Goal: Information Seeking & Learning: Learn about a topic

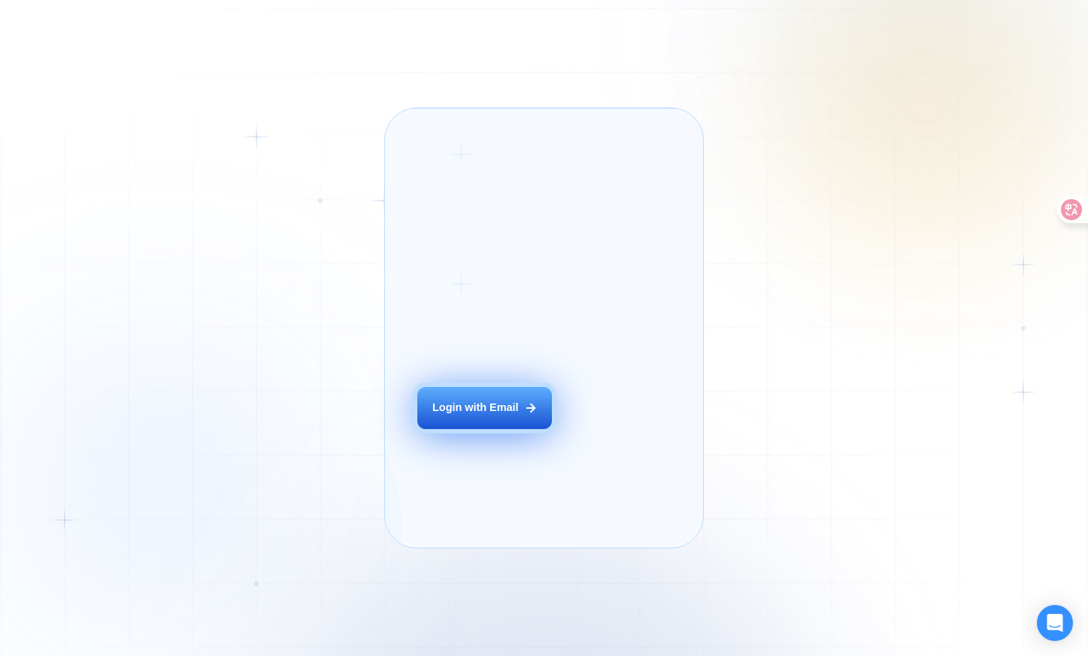
click at [510, 416] on div "Login with Email" at bounding box center [475, 408] width 86 height 15
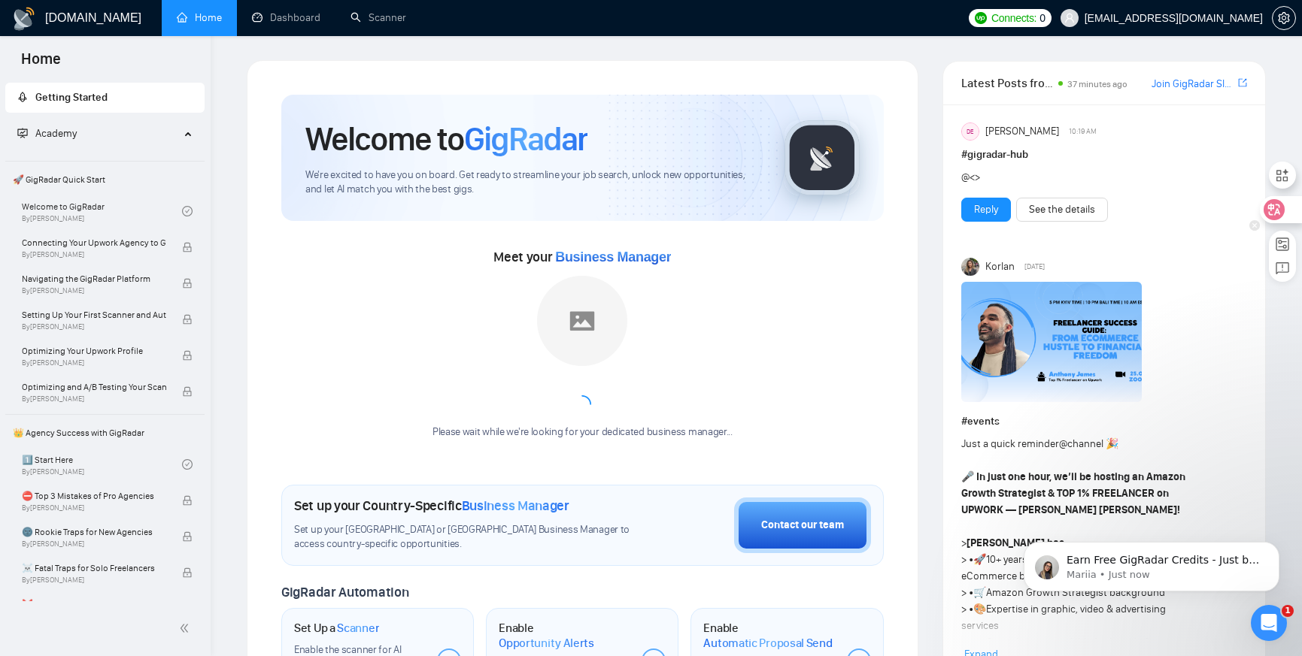
click at [1087, 202] on div at bounding box center [1280, 209] width 41 height 27
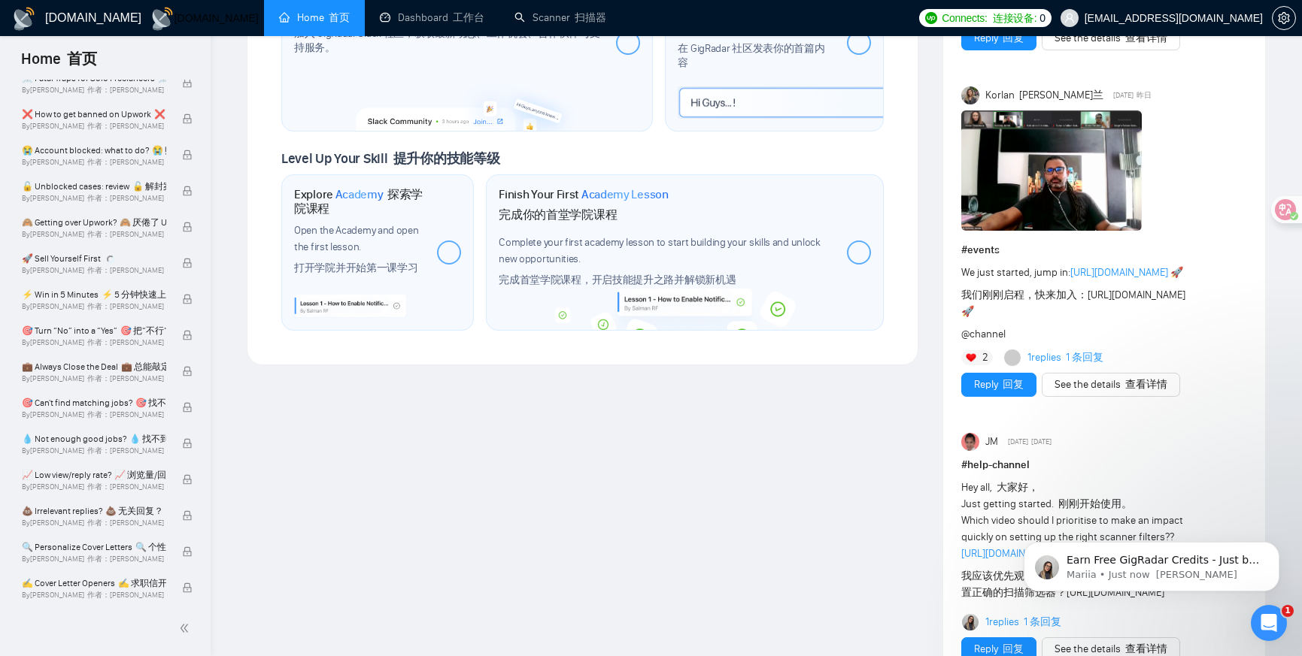
scroll to position [1058, 0]
click at [1087, 613] on div "Open Intercom Messenger" at bounding box center [1266, 621] width 50 height 50
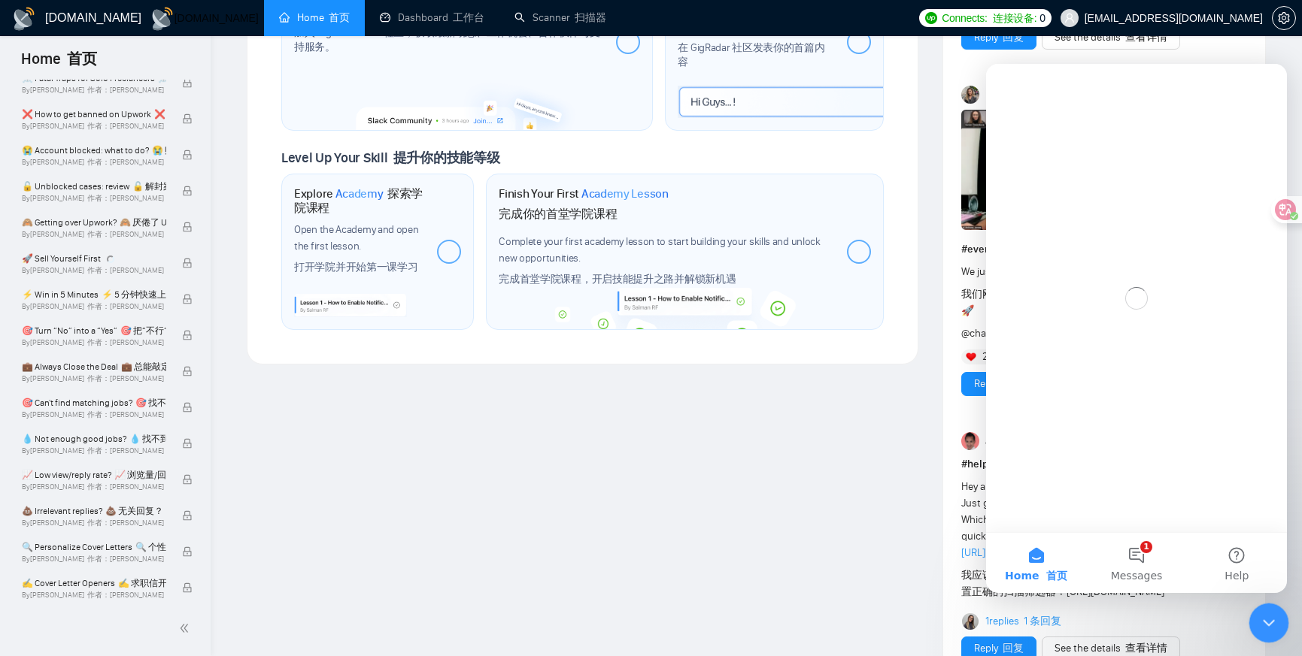
scroll to position [0, 0]
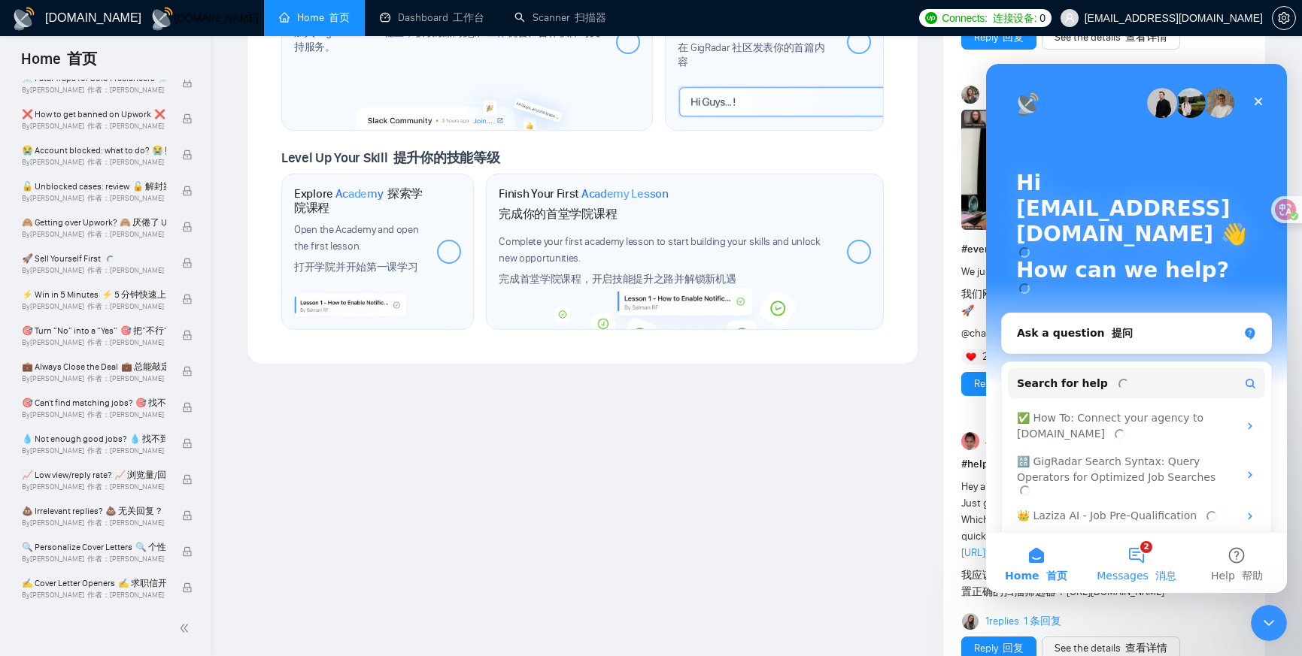
click at [1087, 550] on button "2 Messages 消息" at bounding box center [1136, 563] width 100 height 60
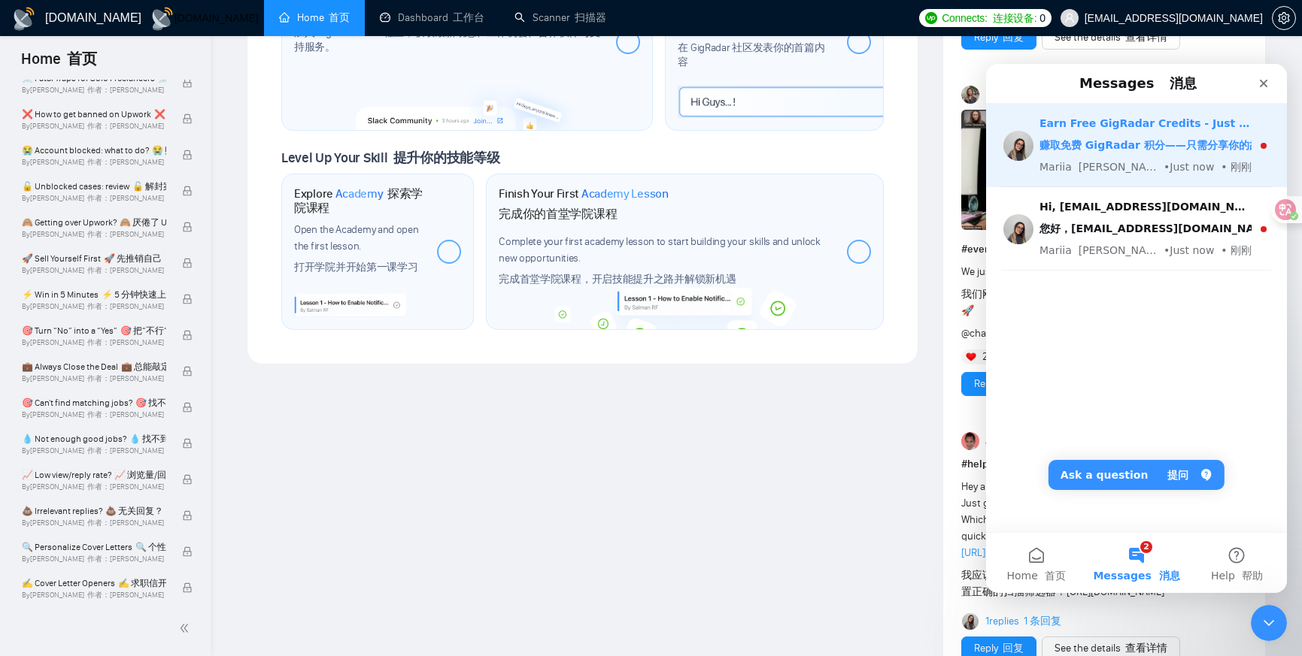
click at [1087, 167] on div "Mariia 玛丽亚 • Just now • 刚刚" at bounding box center [1145, 167] width 212 height 16
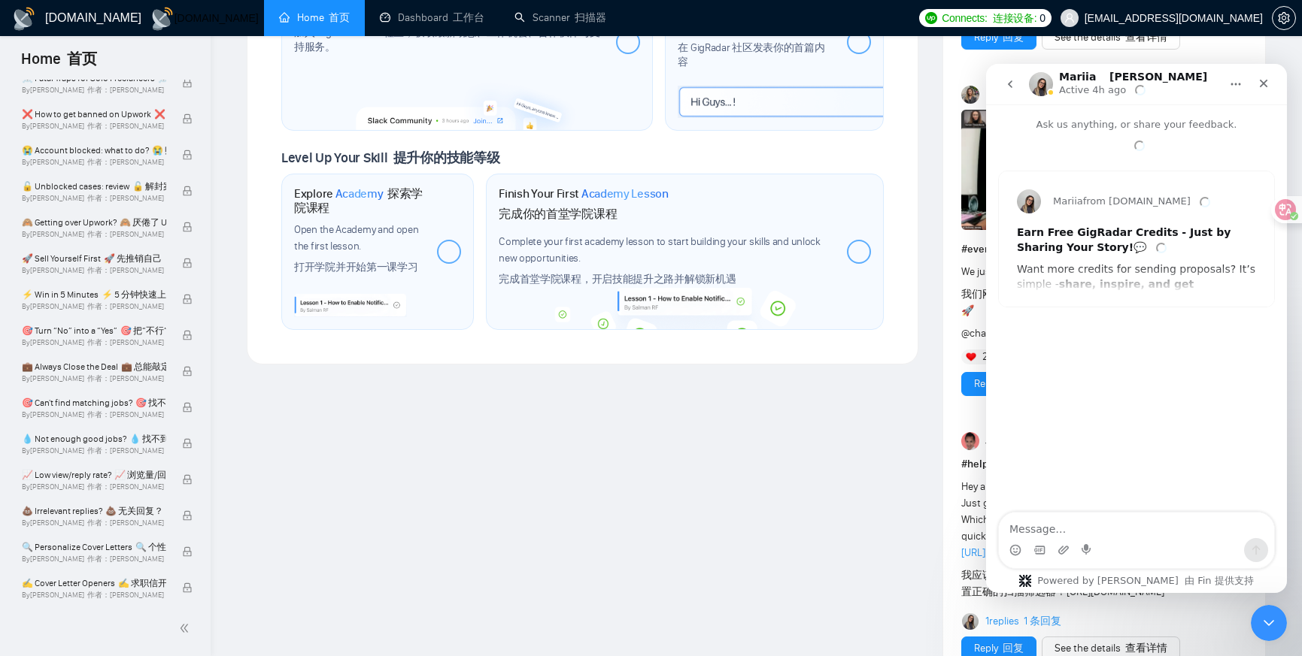
click at [1007, 83] on icon "go back" at bounding box center [1010, 84] width 12 height 12
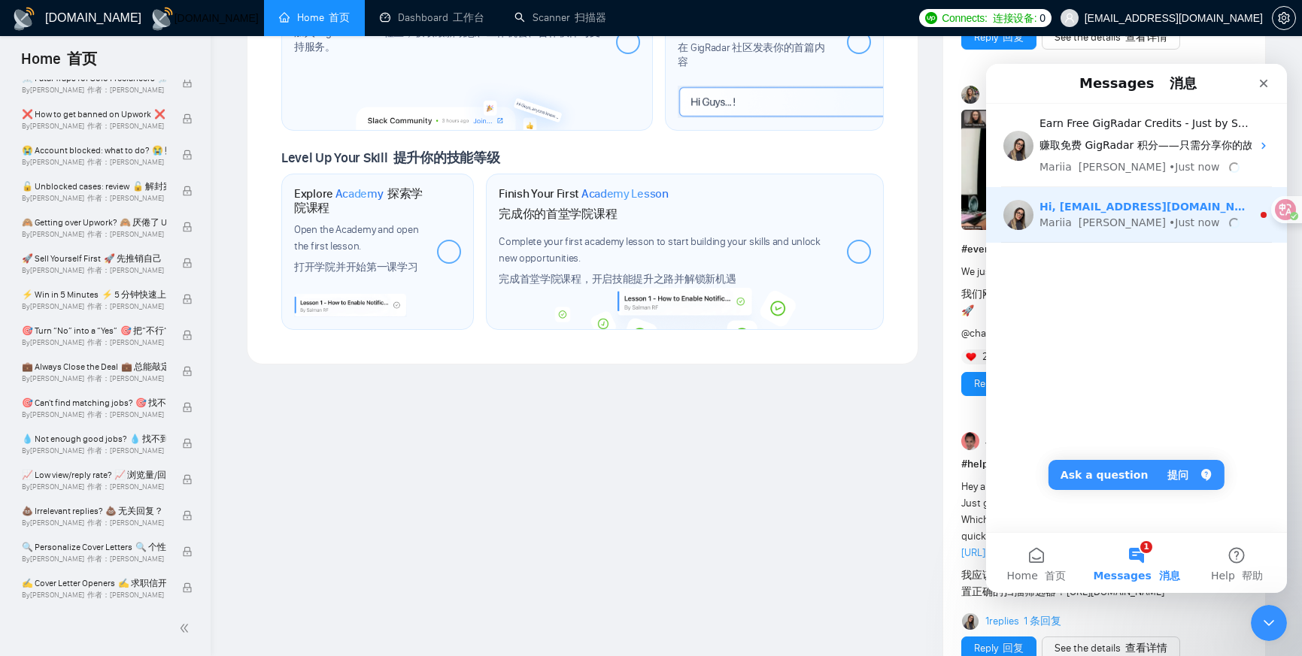
click at [1087, 227] on div "Mariia 玛丽亚 • Just now" at bounding box center [1145, 223] width 212 height 16
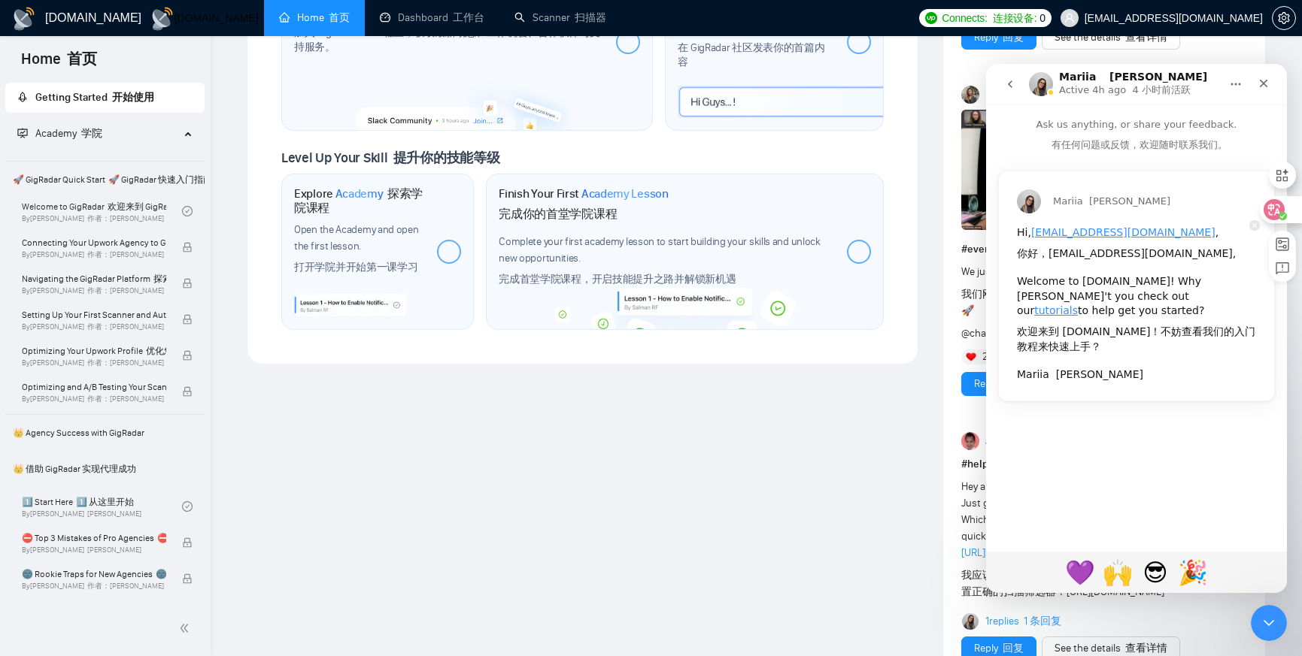
click at [1087, 205] on icon at bounding box center [1273, 209] width 21 height 21
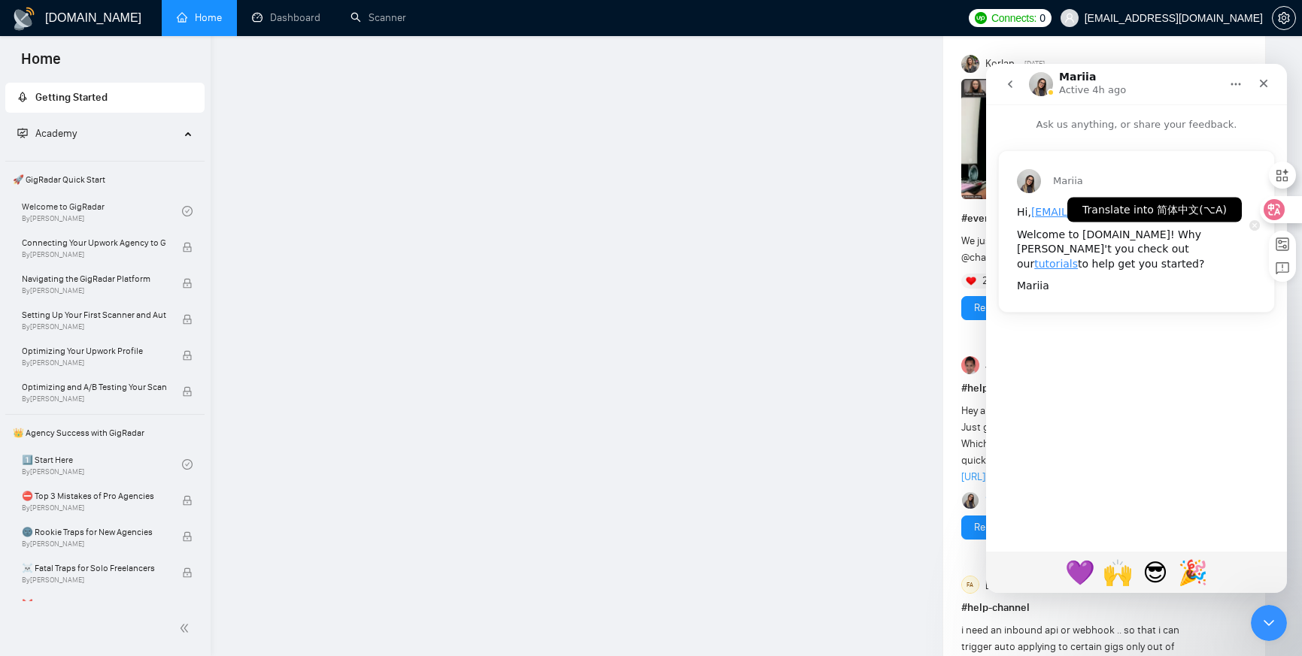
click at [1087, 205] on icon at bounding box center [1273, 209] width 21 height 21
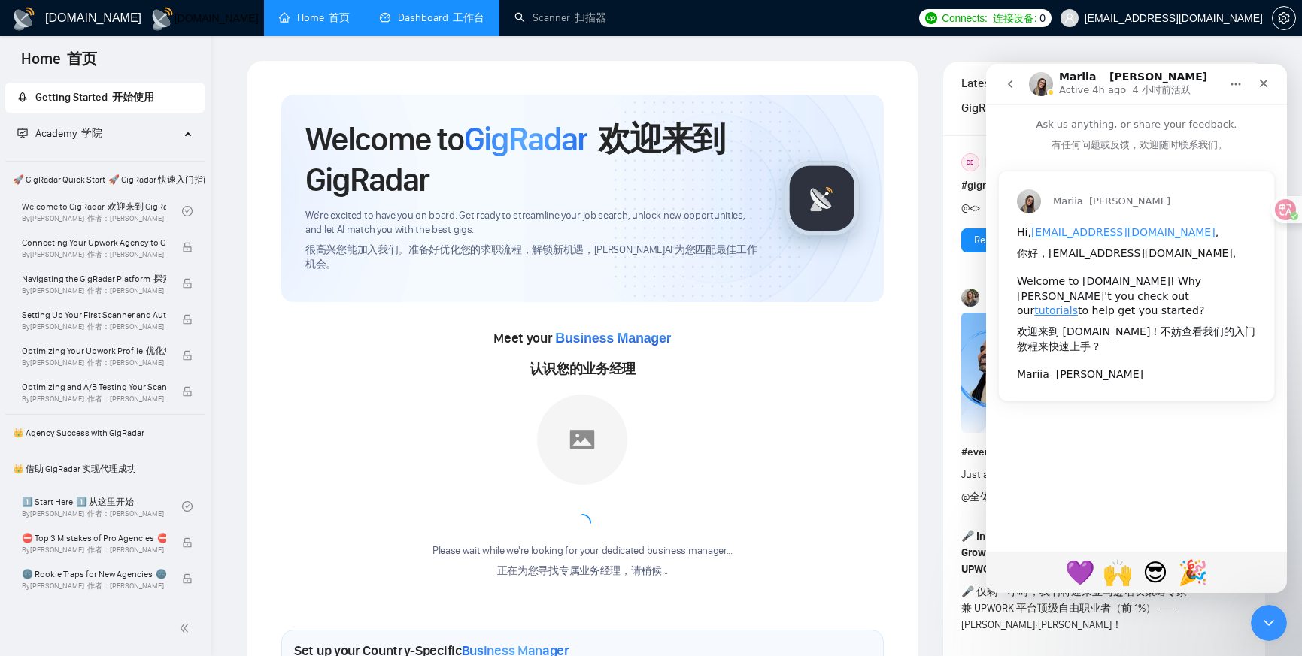
click at [396, 24] on link "Dashboard 工作台" at bounding box center [432, 17] width 105 height 13
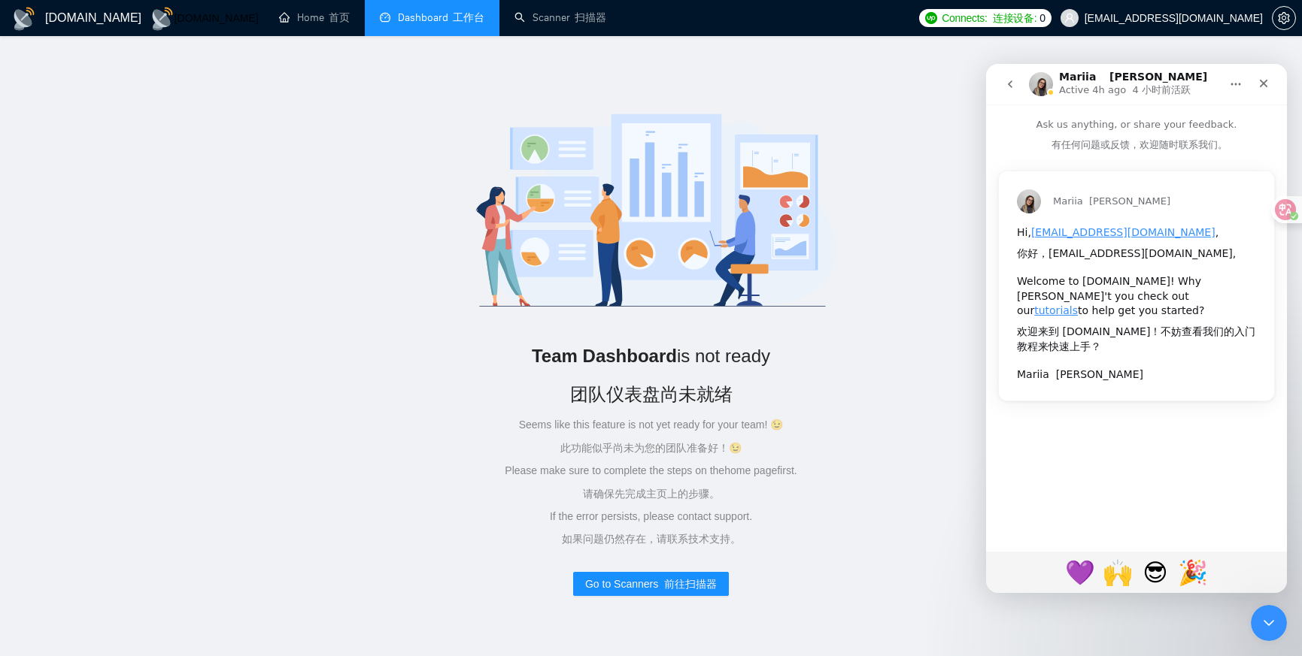
scroll to position [92, 0]
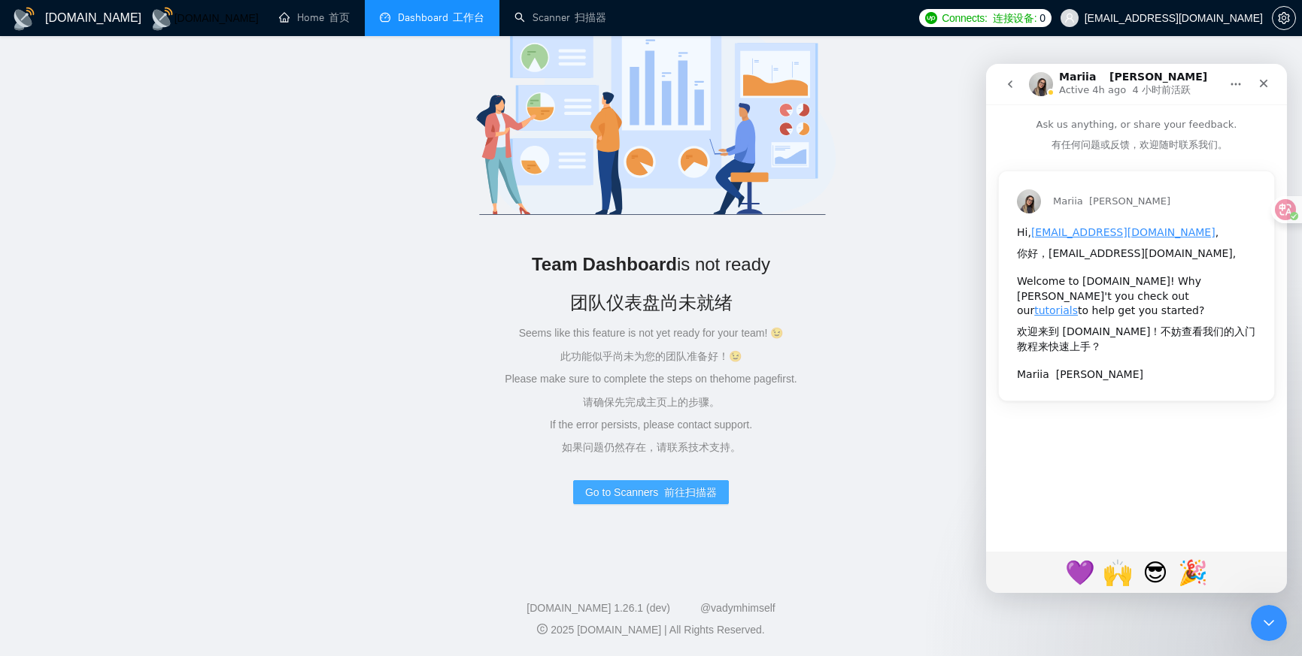
click at [638, 495] on span "Go to Scanners 前往扫描器" at bounding box center [651, 492] width 132 height 17
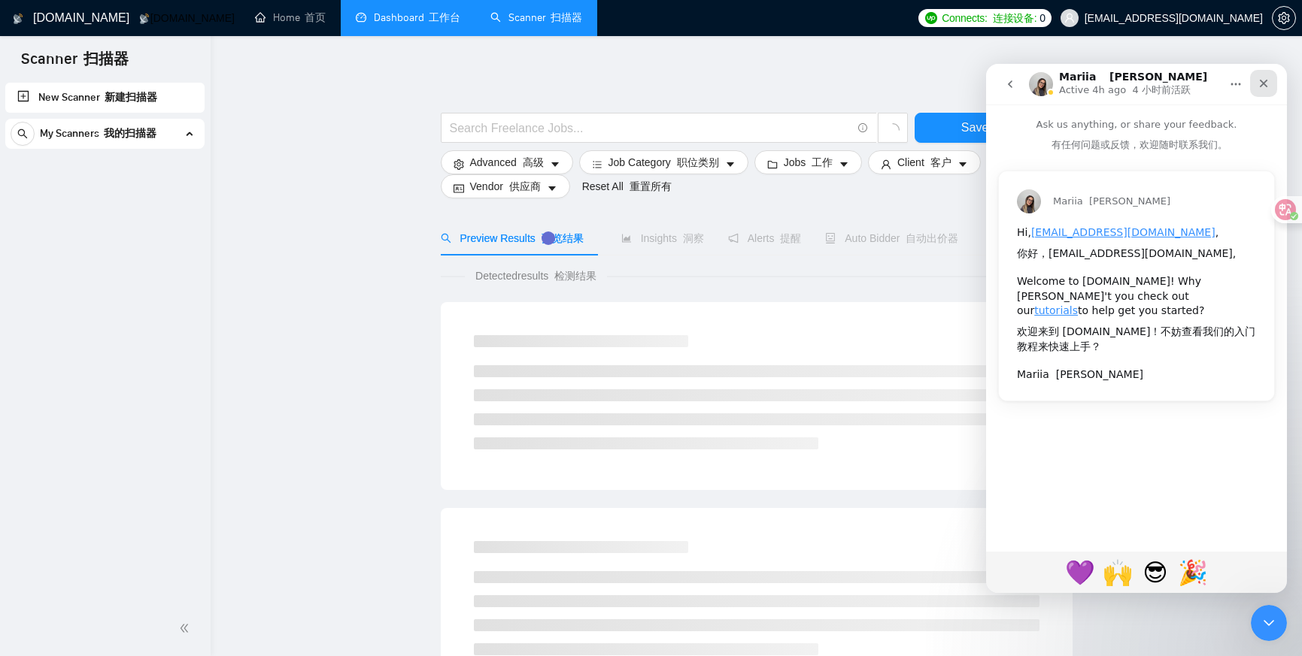
click at [1087, 85] on div "Close" at bounding box center [1263, 83] width 27 height 27
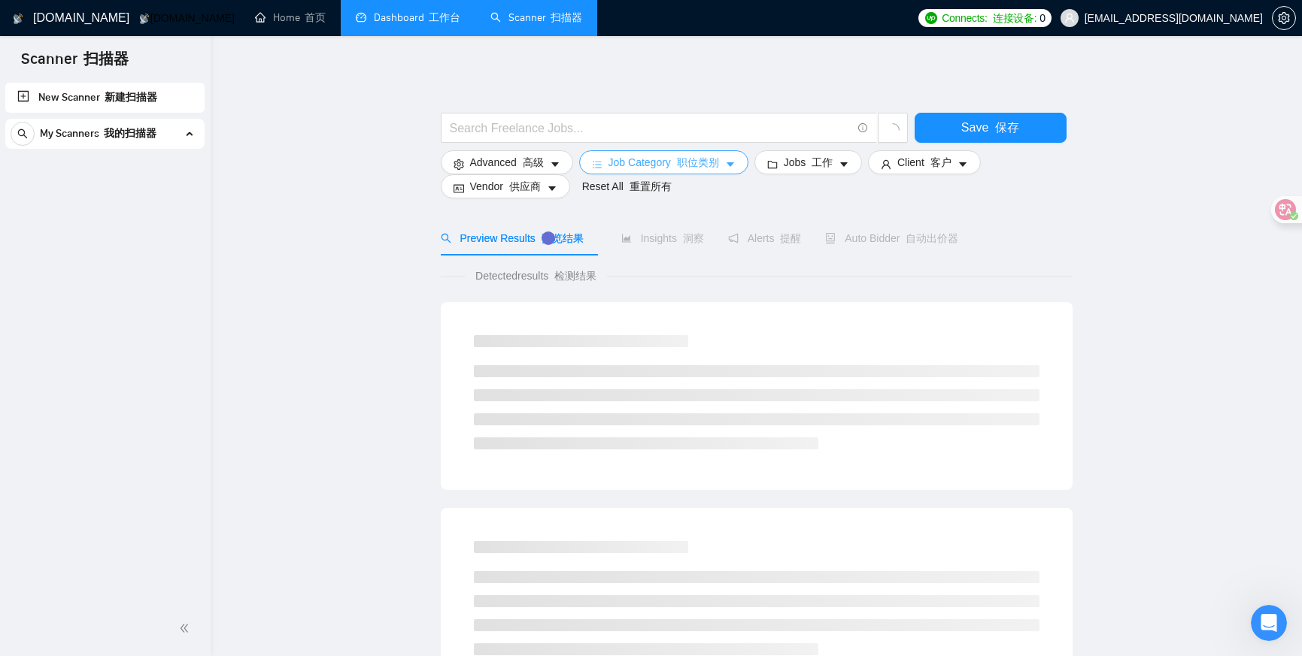
click at [693, 171] on button "Job Category 职位类别" at bounding box center [663, 162] width 169 height 24
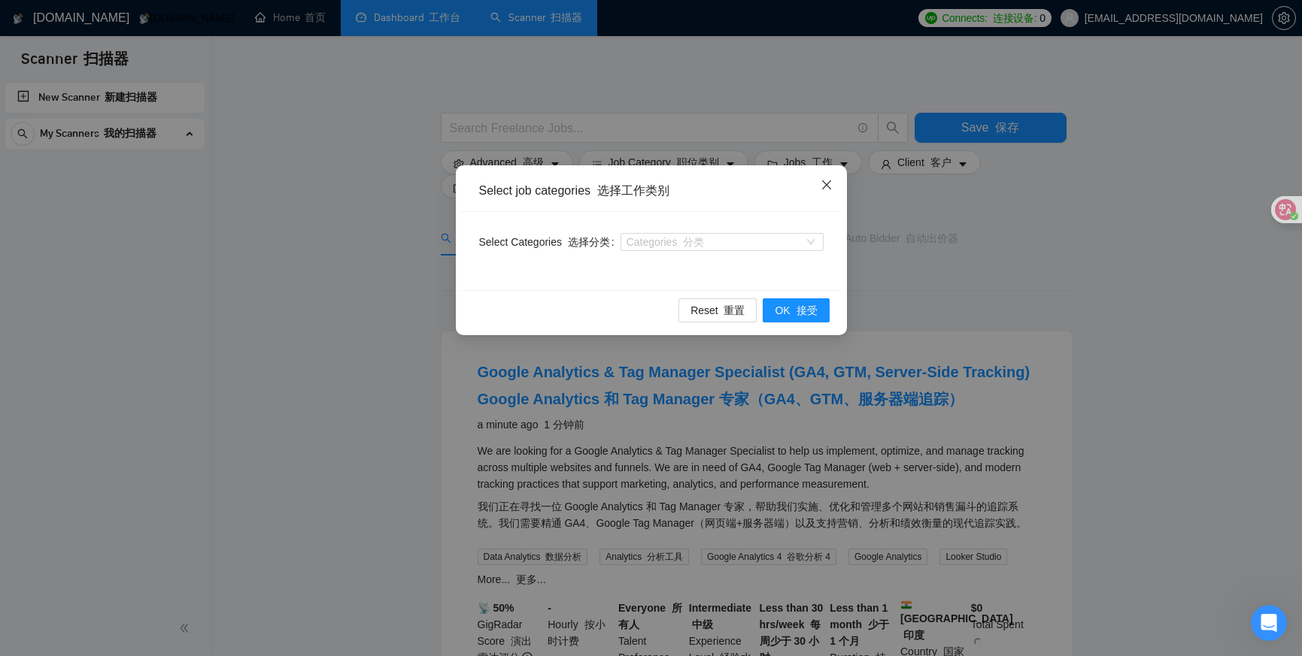
click at [823, 185] on icon "close" at bounding box center [826, 185] width 12 height 12
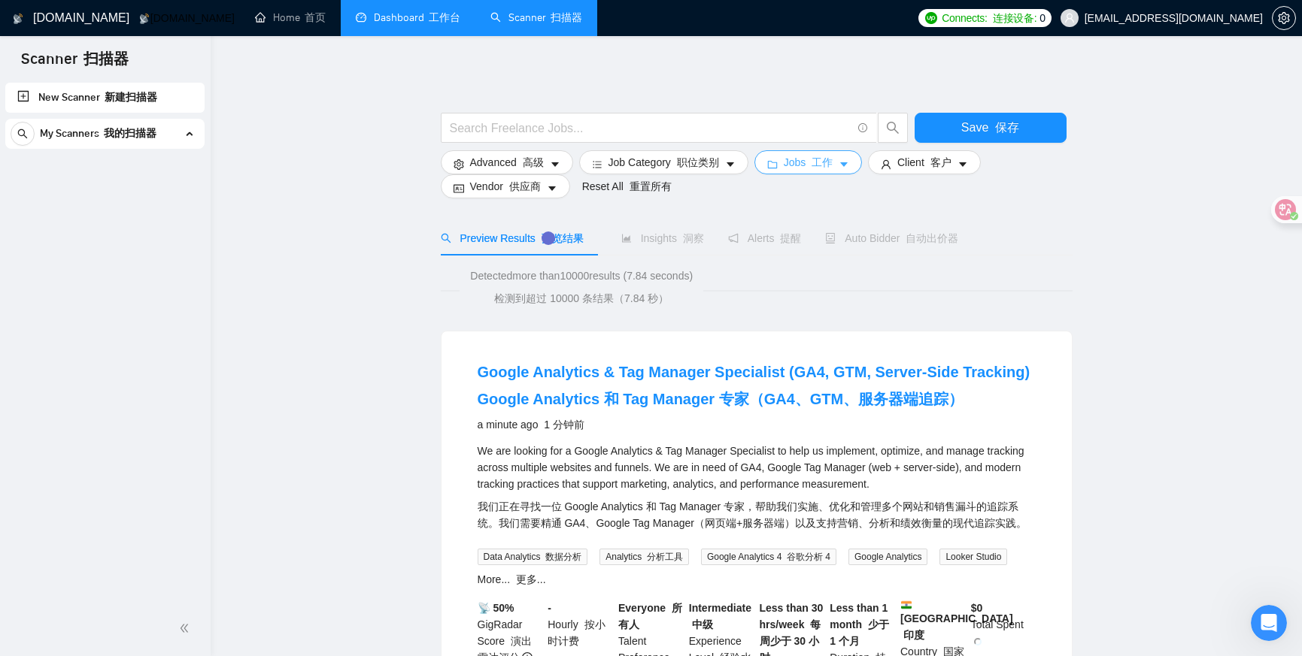
click at [821, 164] on font "工作" at bounding box center [821, 162] width 21 height 12
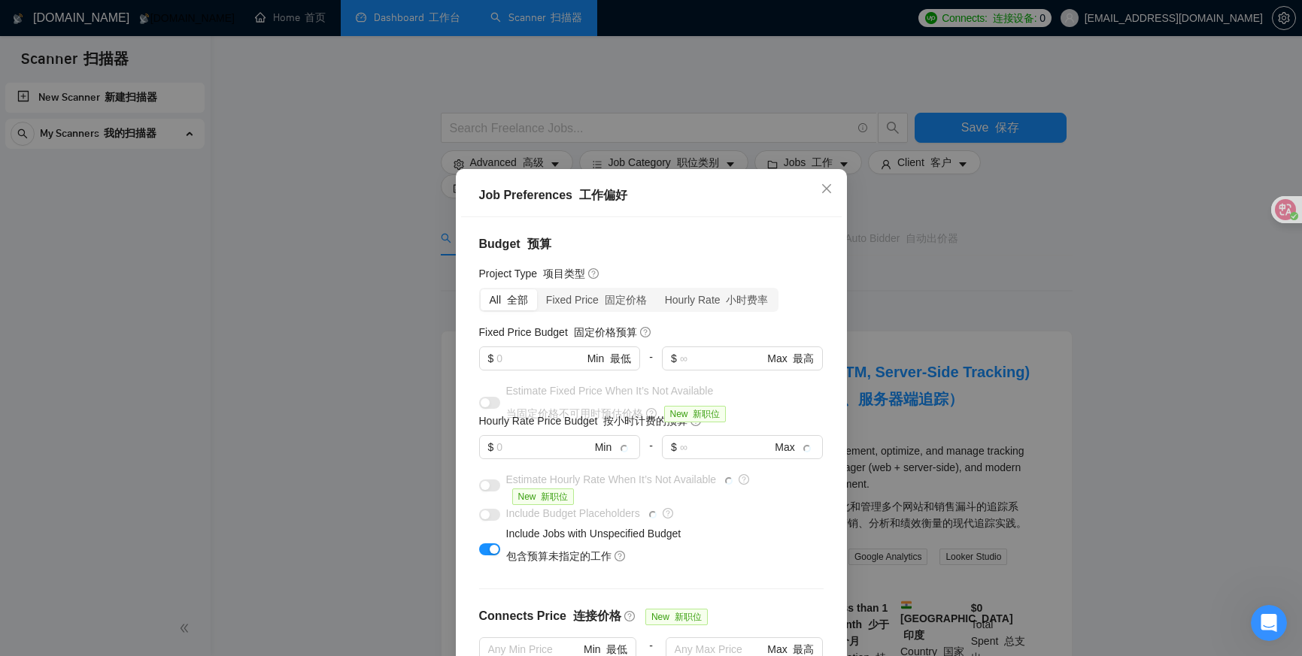
click at [95, 111] on div "Job Preferences 工作偏好 Budget 预算 Project Type 项目类型 All 全部 Fixed Price 固定价格 Hourly…" at bounding box center [651, 328] width 1302 height 656
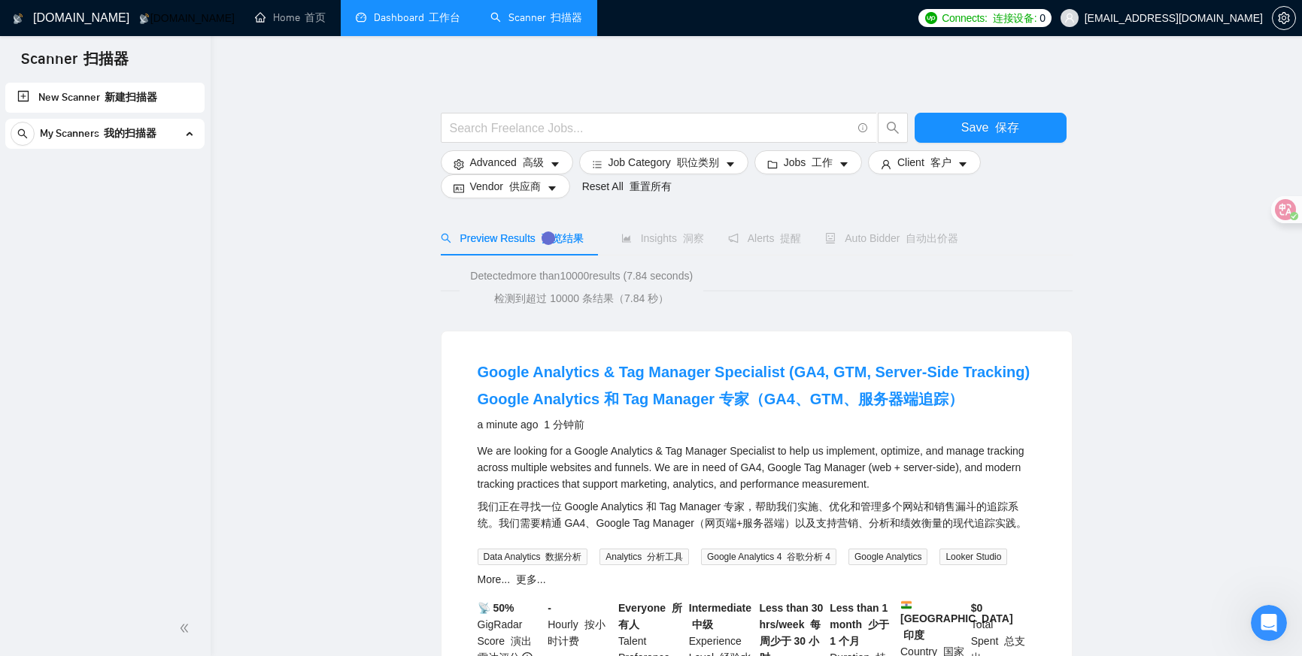
click at [105, 102] on link "New Scanner 新建扫描器" at bounding box center [104, 98] width 175 height 30
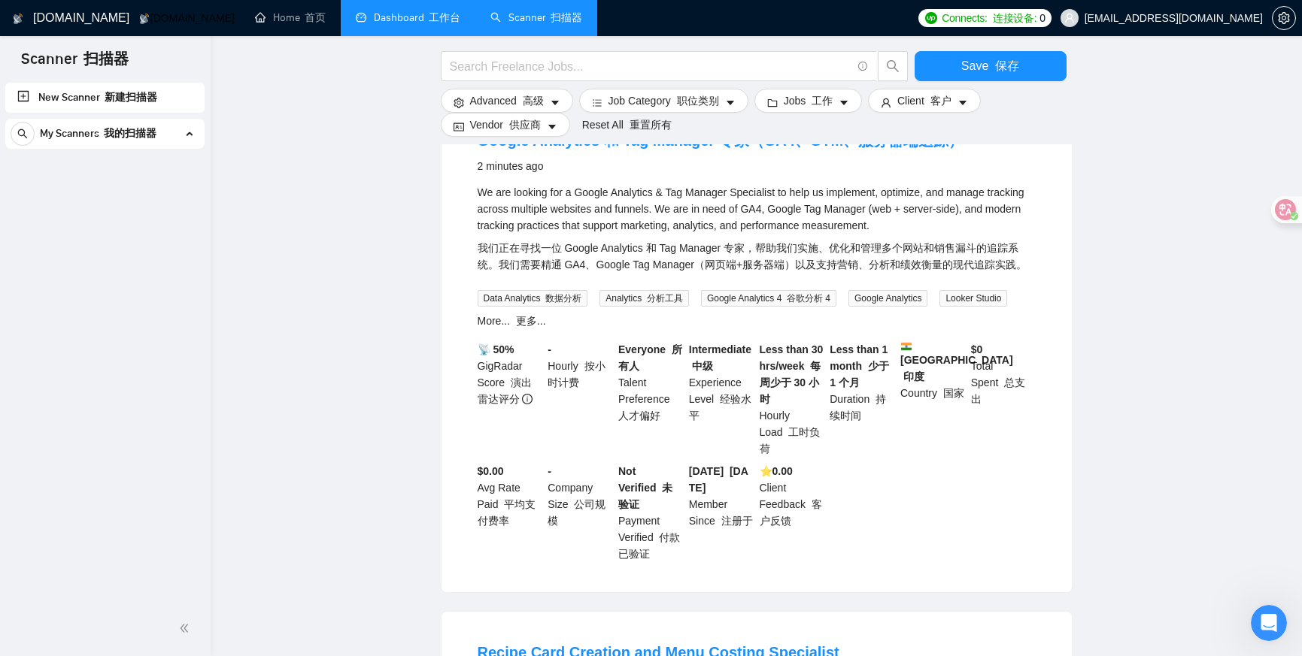
scroll to position [0, 0]
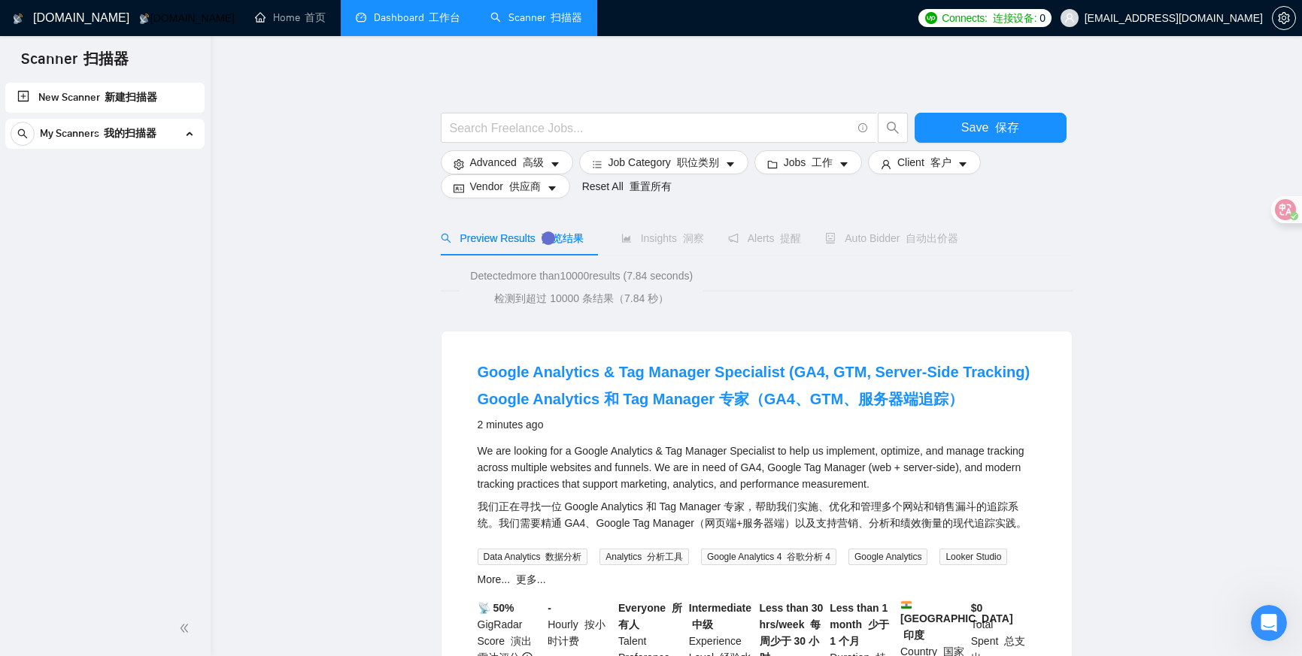
click at [25, 92] on link "New Scanner 新建扫描器" at bounding box center [104, 98] width 175 height 30
click at [356, 13] on link "Dashboard 工作台" at bounding box center [408, 17] width 105 height 13
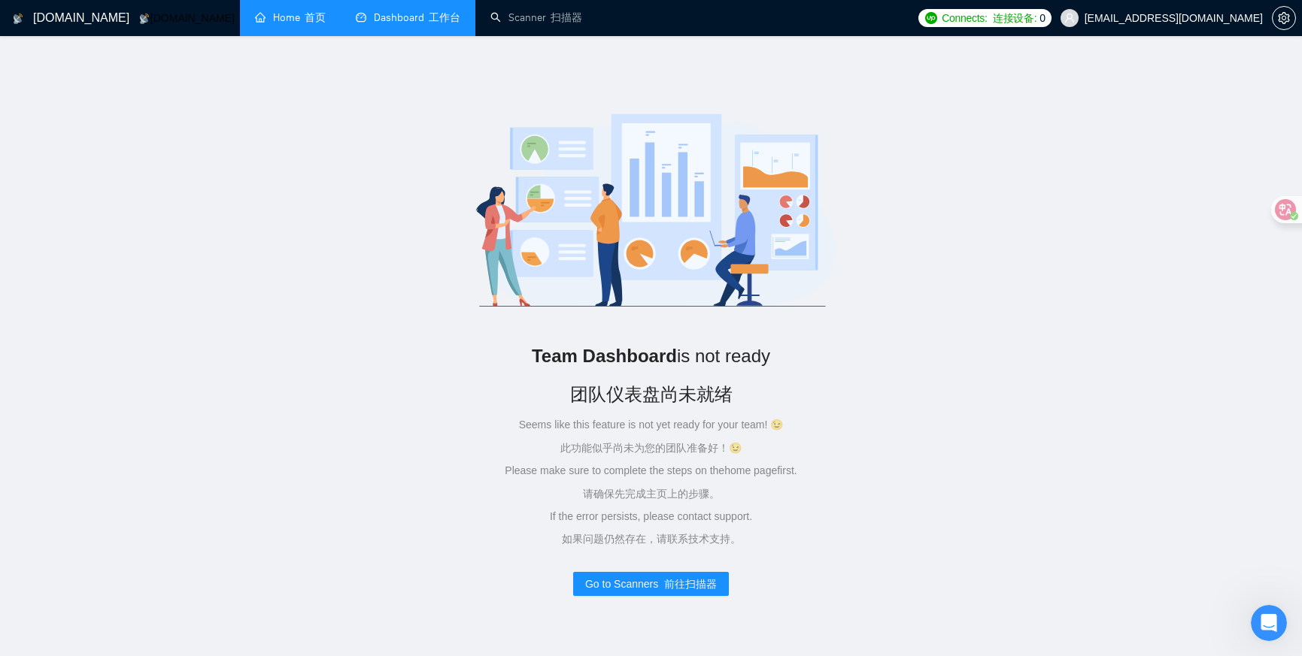
click at [257, 11] on link "Home 首页" at bounding box center [290, 17] width 71 height 13
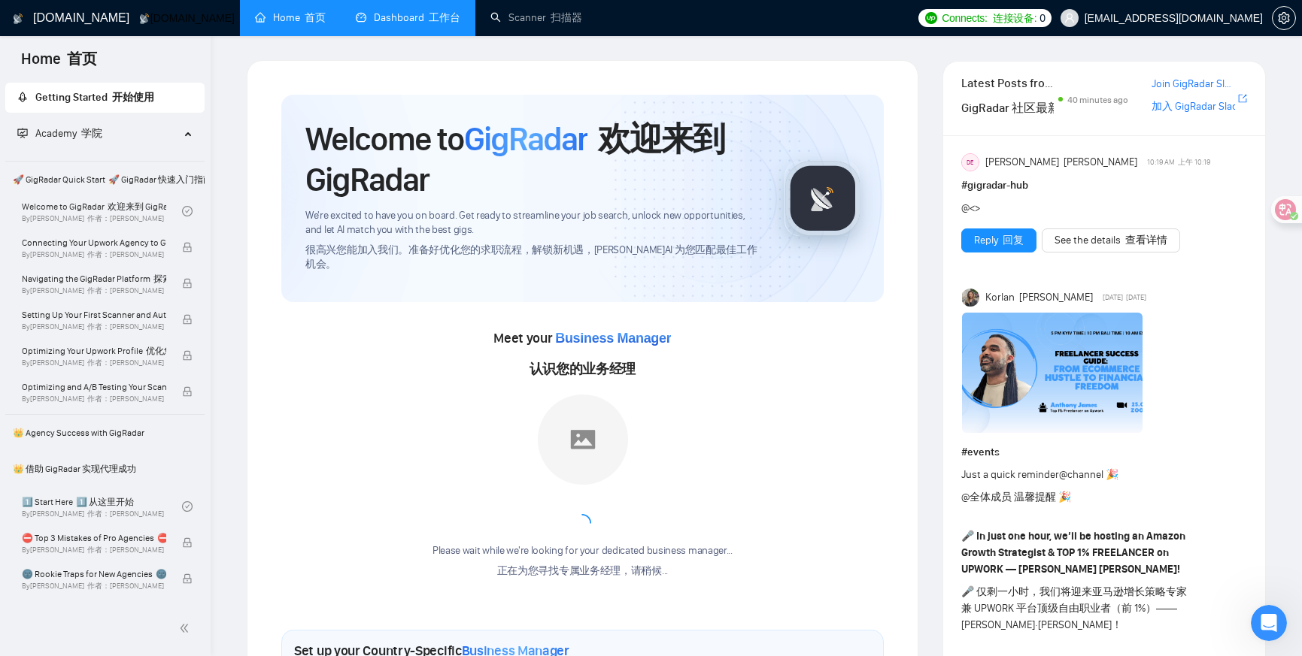
click at [1015, 22] on span "Connects: 连接设备:" at bounding box center [988, 18] width 95 height 17
click at [1075, 22] on icon "user" at bounding box center [1069, 18] width 11 height 11
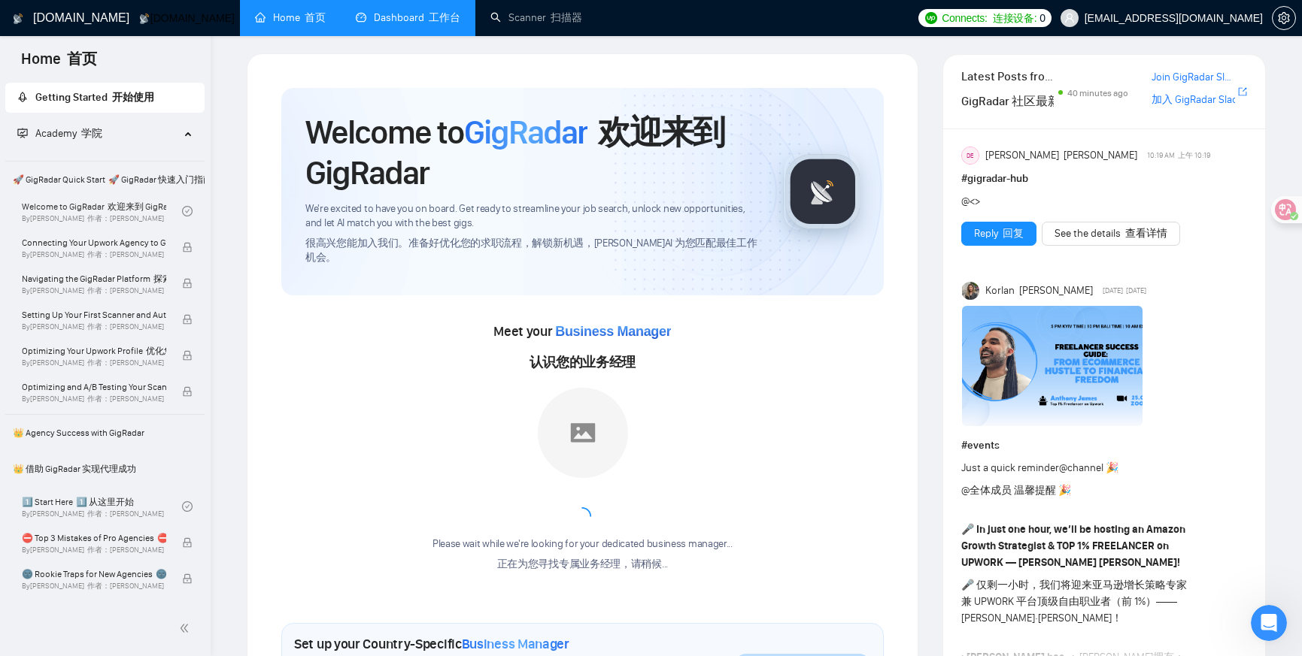
scroll to position [11, 0]
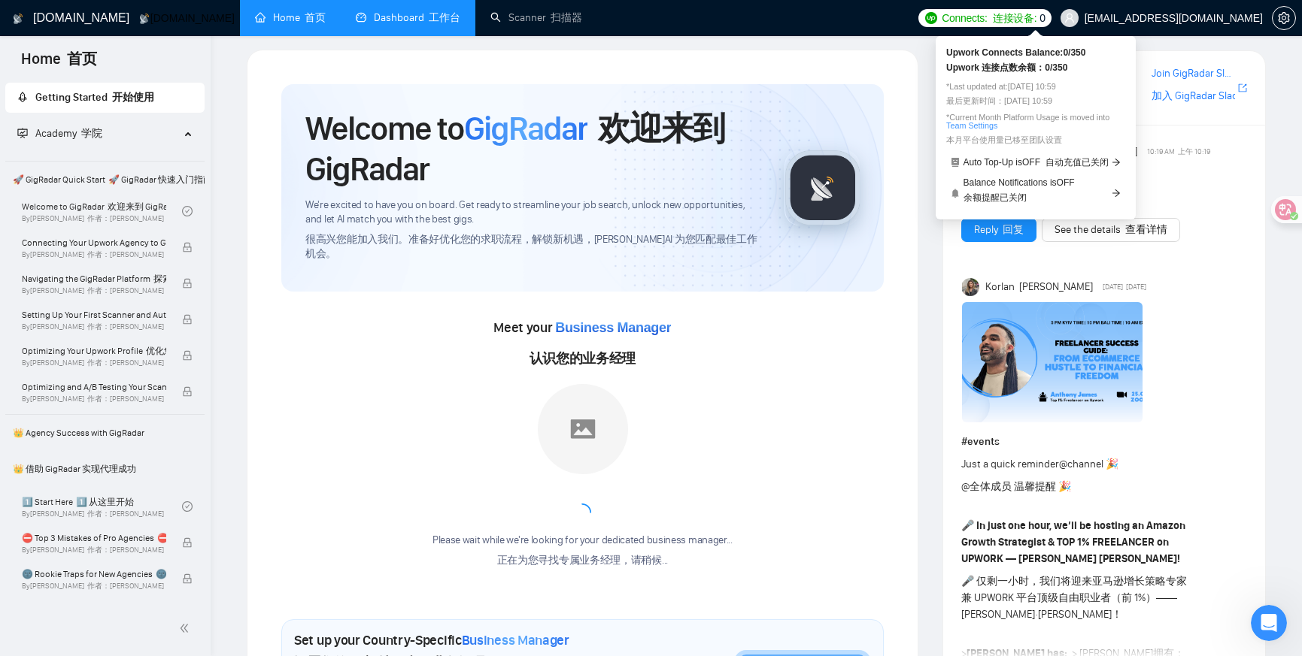
click at [937, 20] on img at bounding box center [931, 18] width 12 height 12
click at [975, 123] on link "Team Settings" at bounding box center [971, 125] width 51 height 9
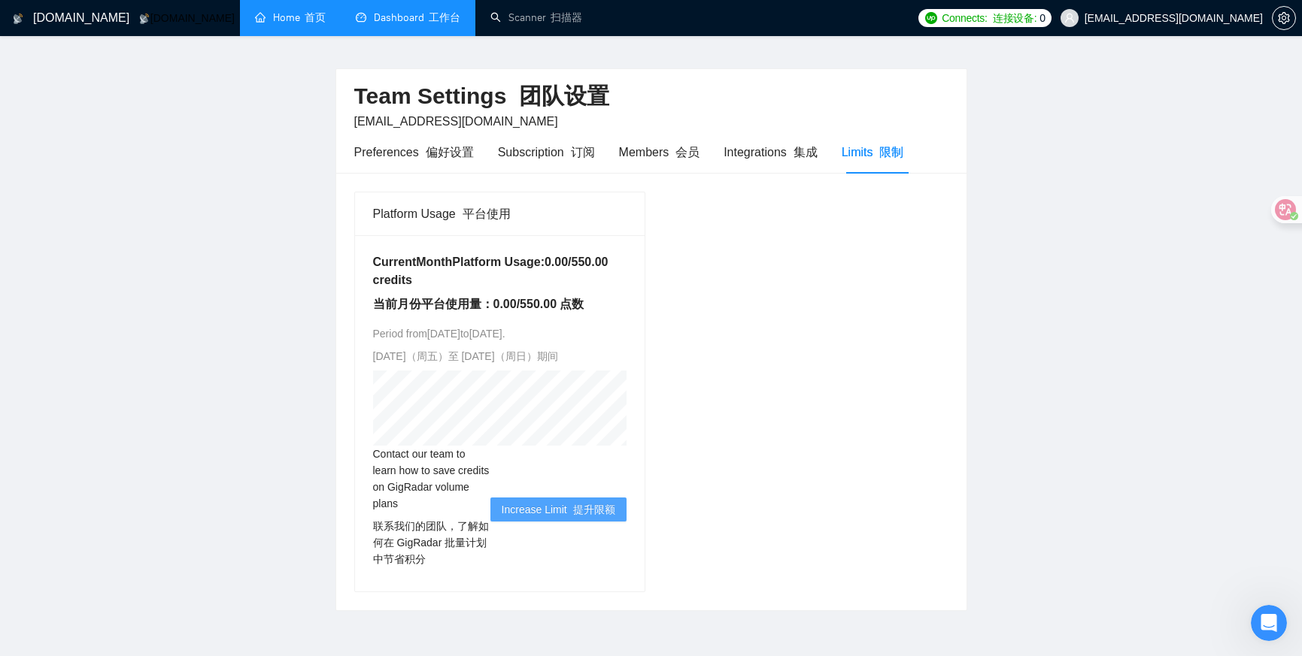
scroll to position [39, 0]
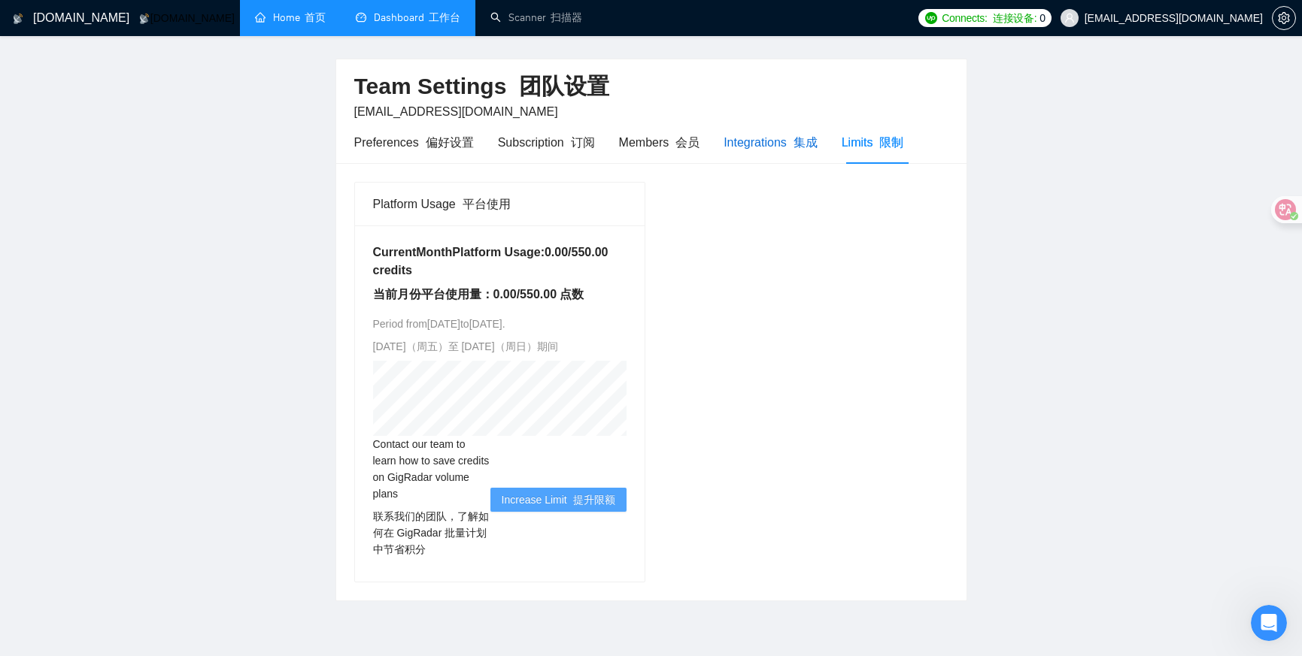
click at [764, 145] on div "Integrations 集成" at bounding box center [770, 142] width 94 height 19
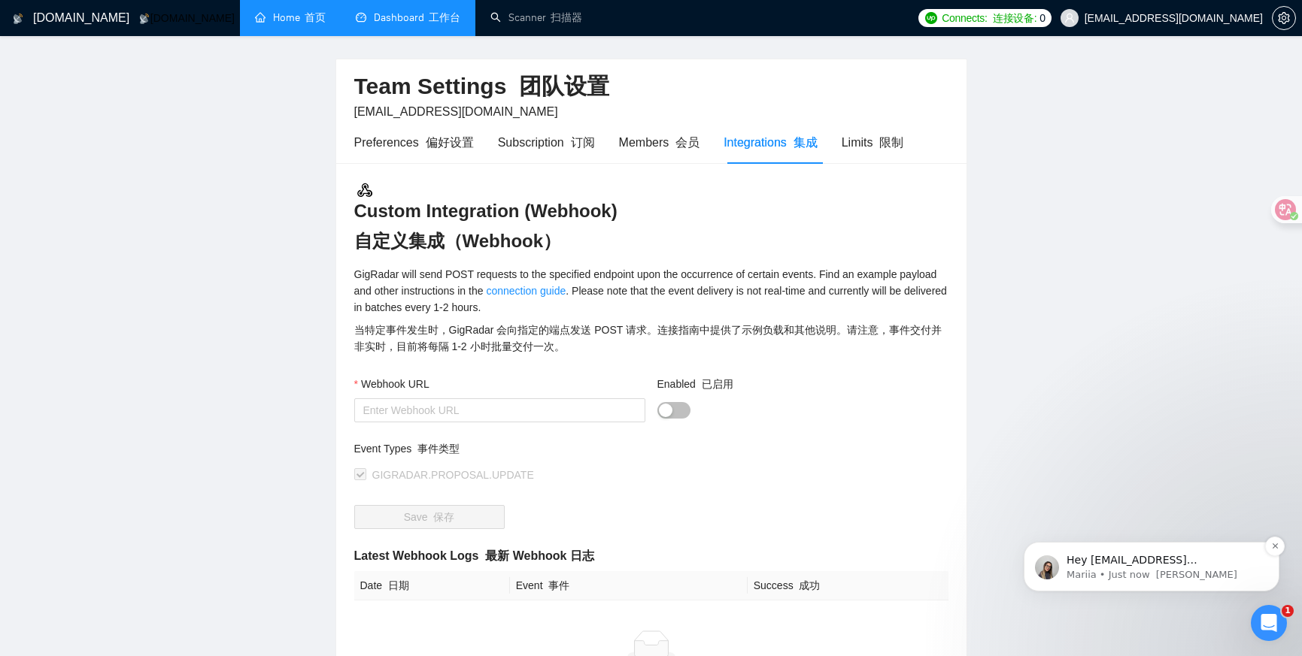
click at [1087, 571] on p "Mariia • Just now 玛丽亚 • 刚刚" at bounding box center [1163, 575] width 194 height 14
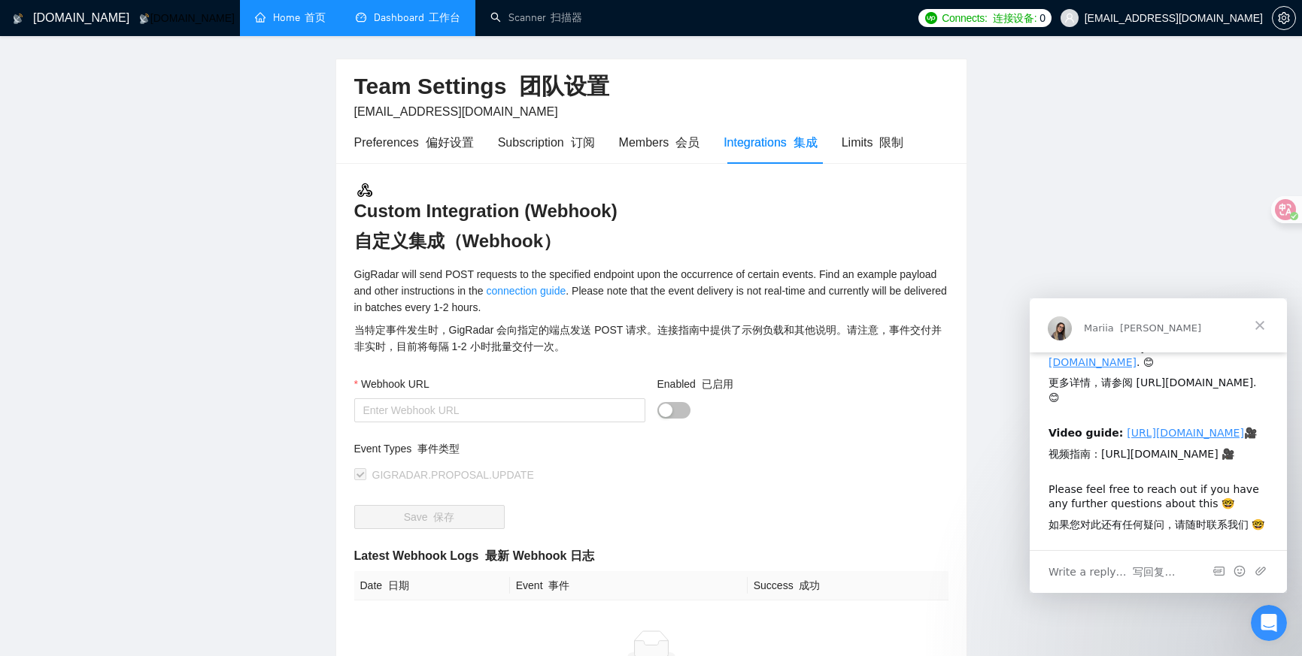
scroll to position [656, 0]
click at [356, 11] on link "Dashboard 工作台" at bounding box center [408, 17] width 105 height 13
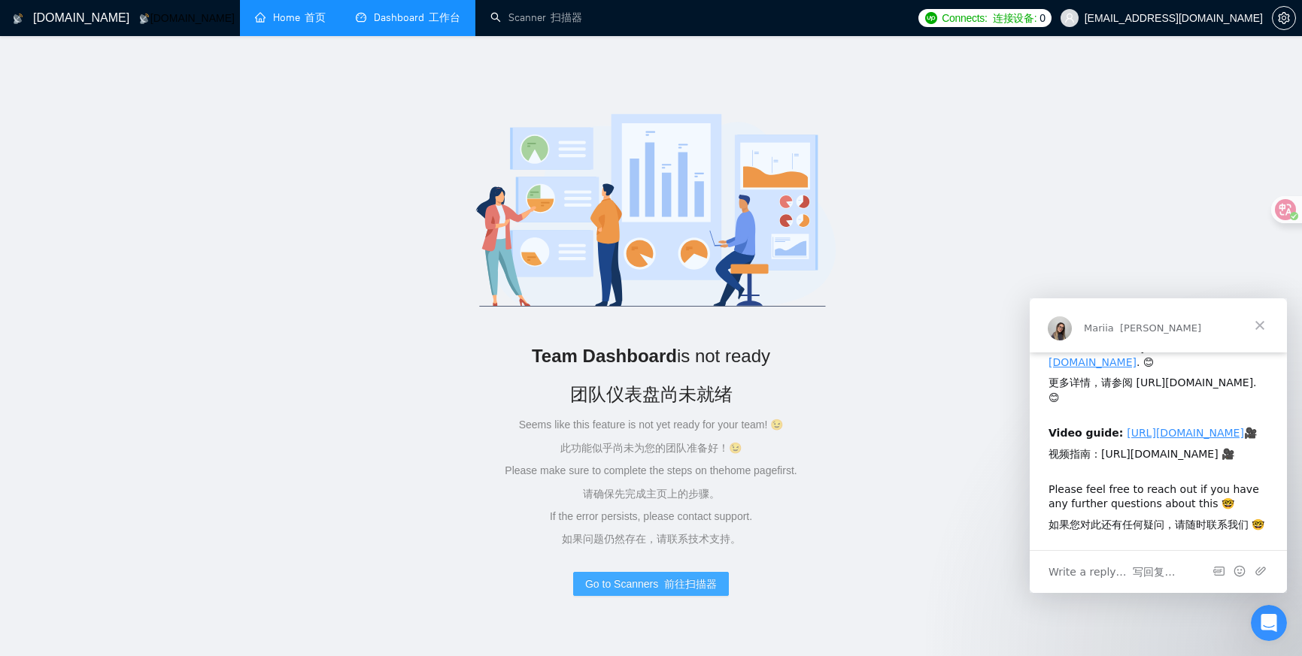
click at [669, 587] on font "前往扫描器" at bounding box center [690, 584] width 53 height 12
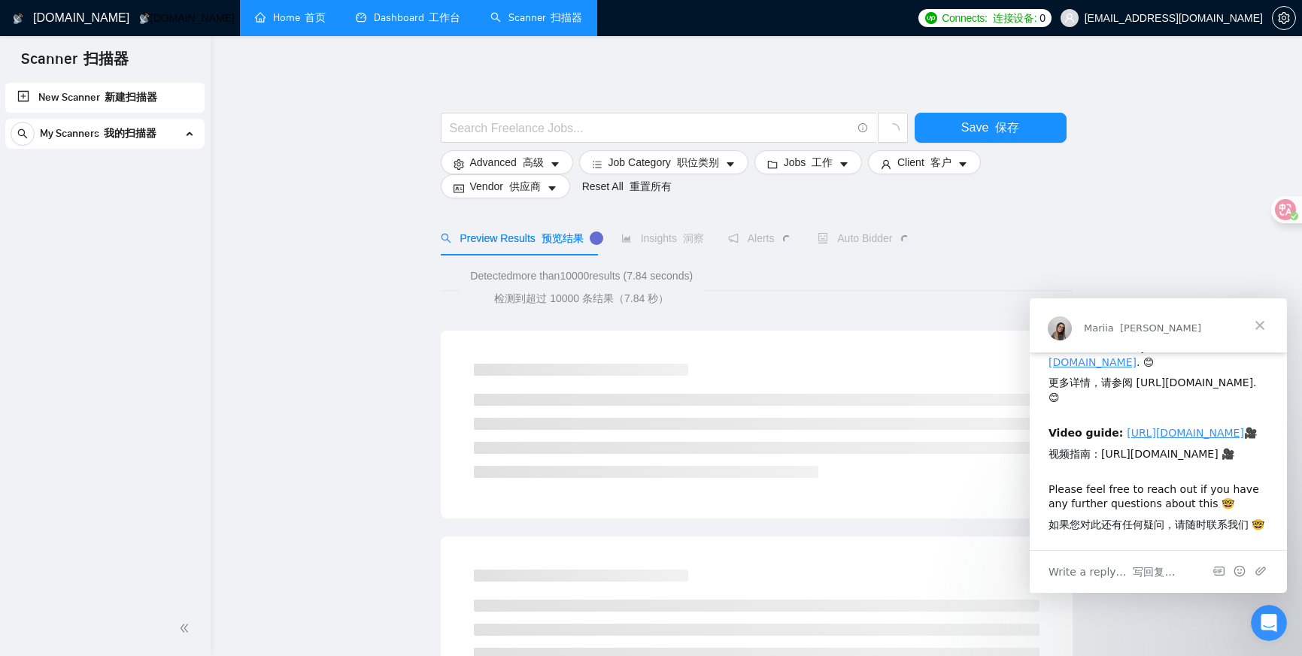
click at [34, 99] on link "New Scanner 新建扫描器" at bounding box center [104, 98] width 175 height 30
click at [1087, 327] on span "Close" at bounding box center [1259, 326] width 54 height 54
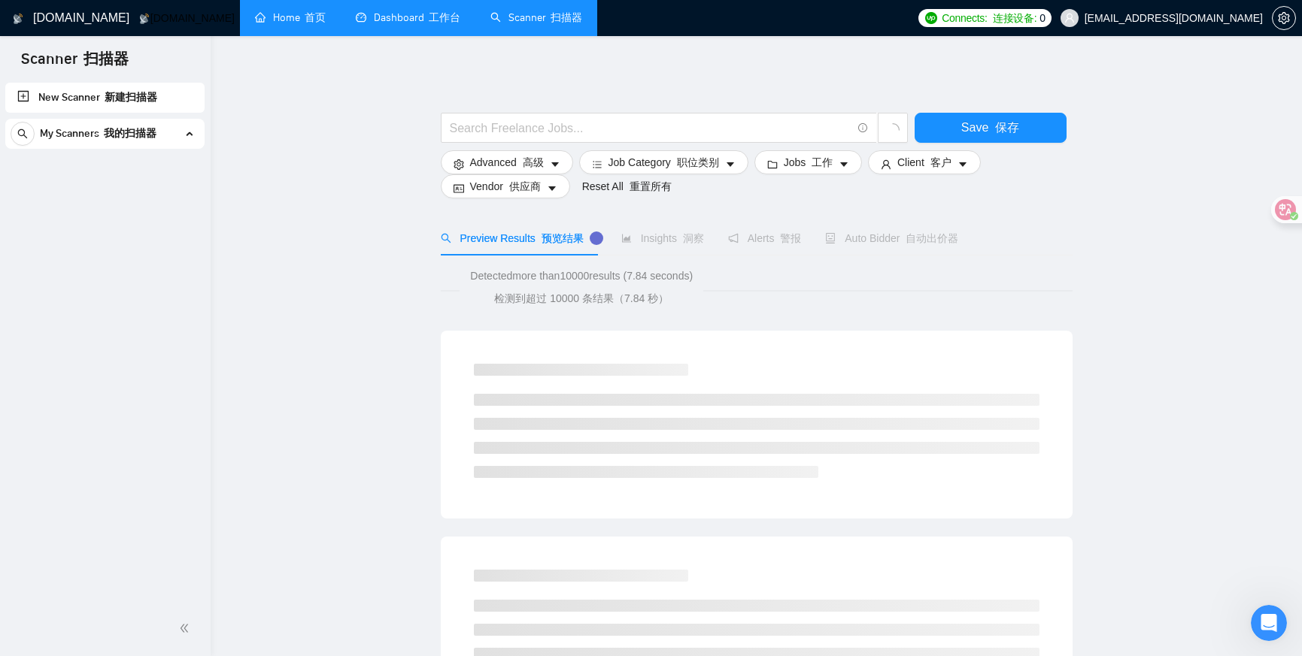
click at [905, 232] on font at bounding box center [902, 238] width 6 height 12
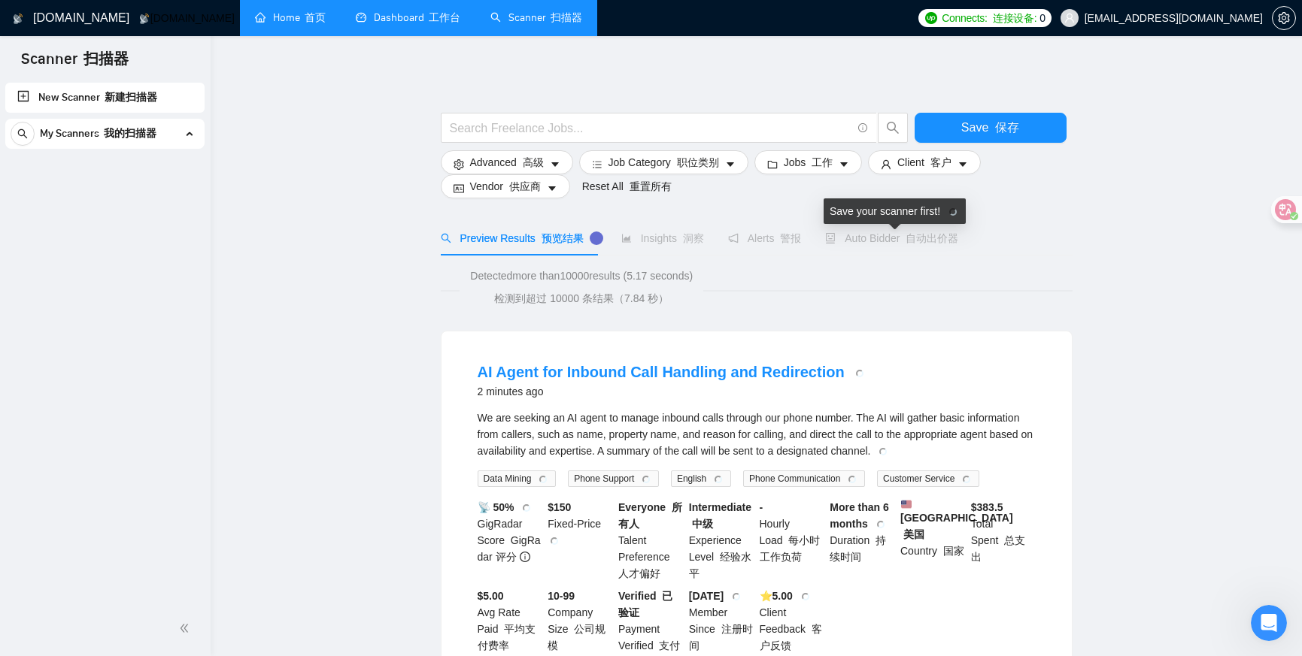
scroll to position [91, 0]
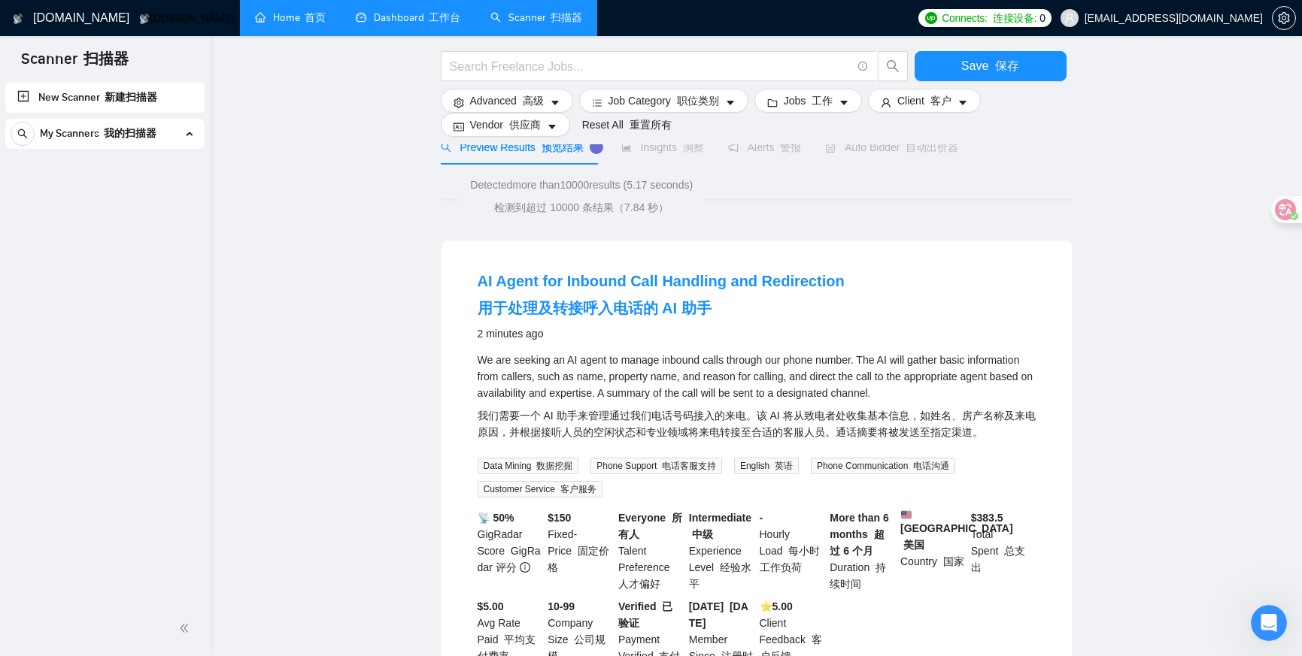
click at [35, 98] on link "New Scanner 新建扫描器" at bounding box center [104, 98] width 175 height 30
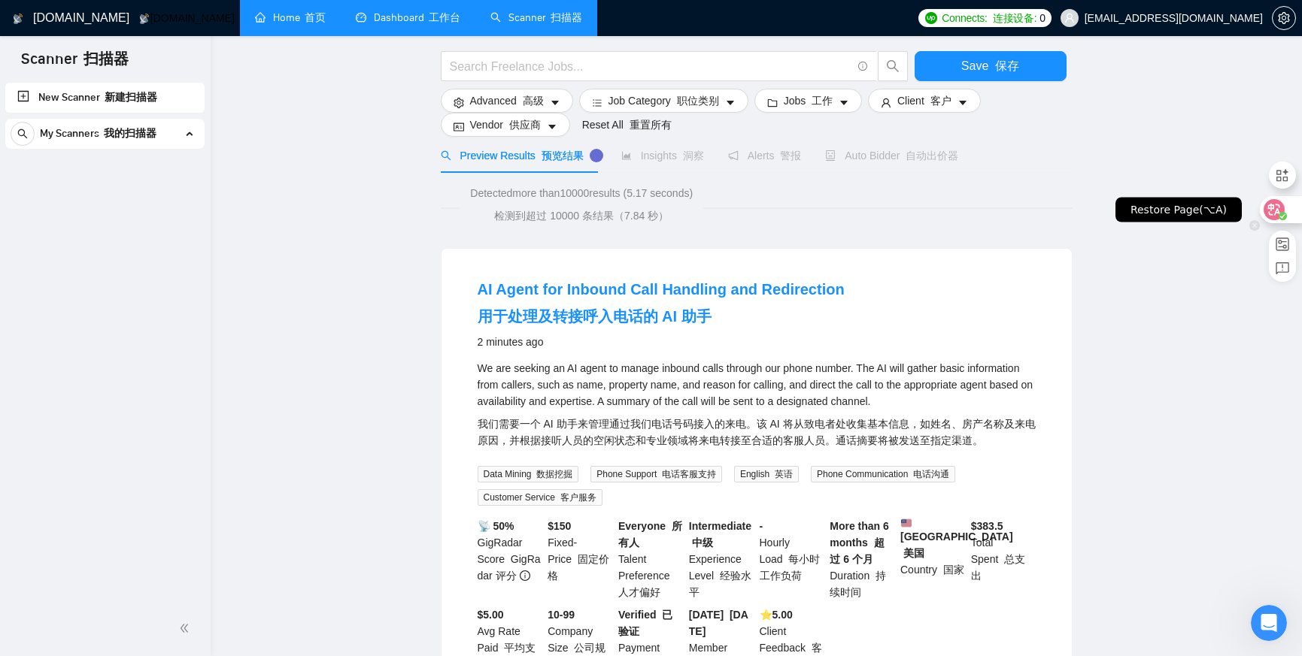
click at [1087, 208] on icon at bounding box center [1273, 209] width 15 height 15
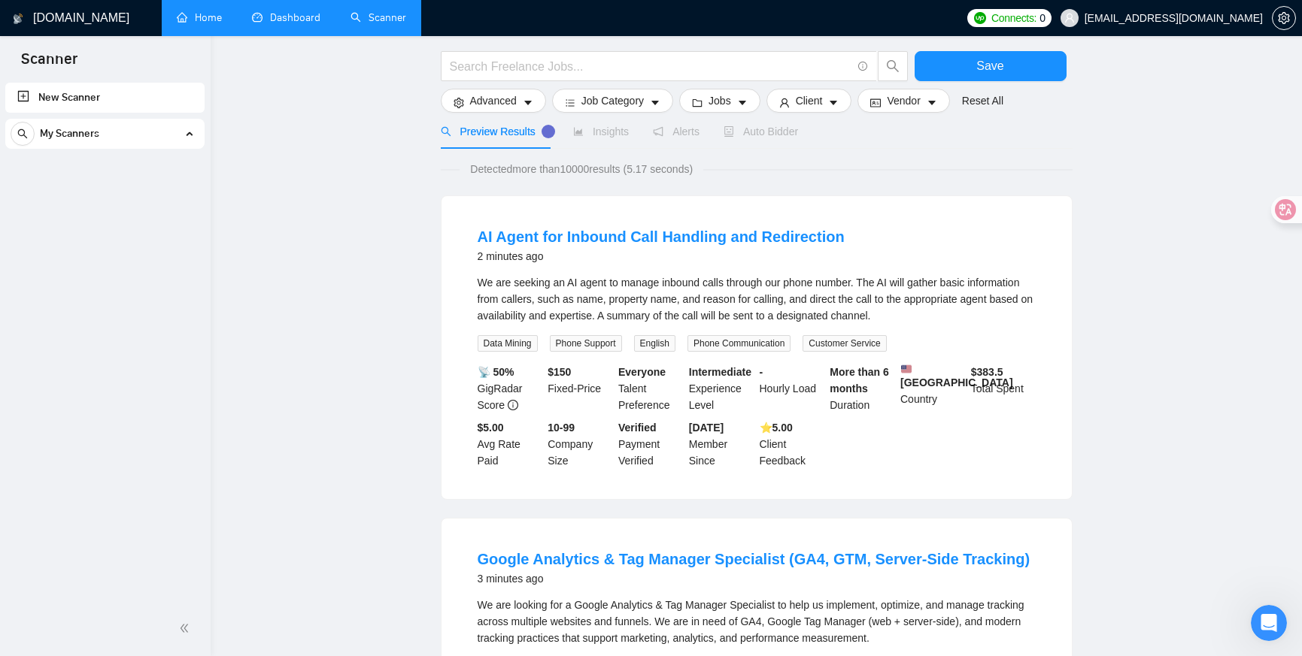
click at [23, 99] on link "New Scanner" at bounding box center [104, 98] width 175 height 30
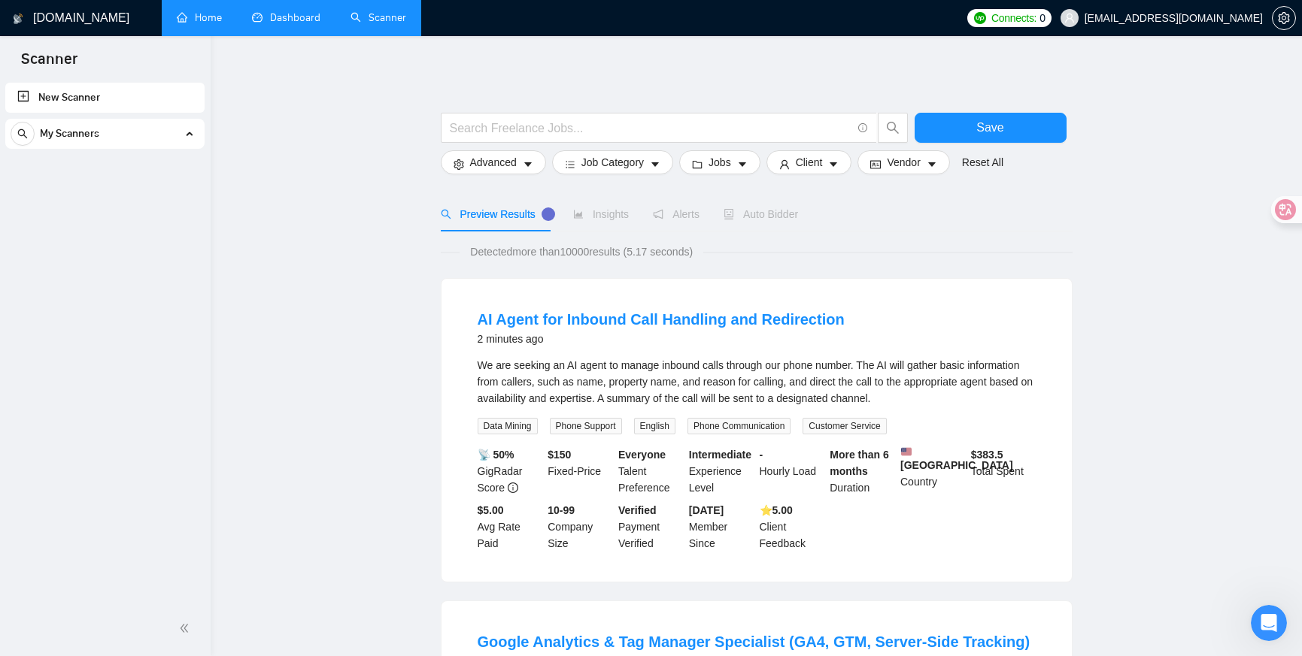
click at [32, 97] on link "New Scanner" at bounding box center [104, 98] width 175 height 30
click at [267, 11] on link "Dashboard" at bounding box center [286, 17] width 68 height 13
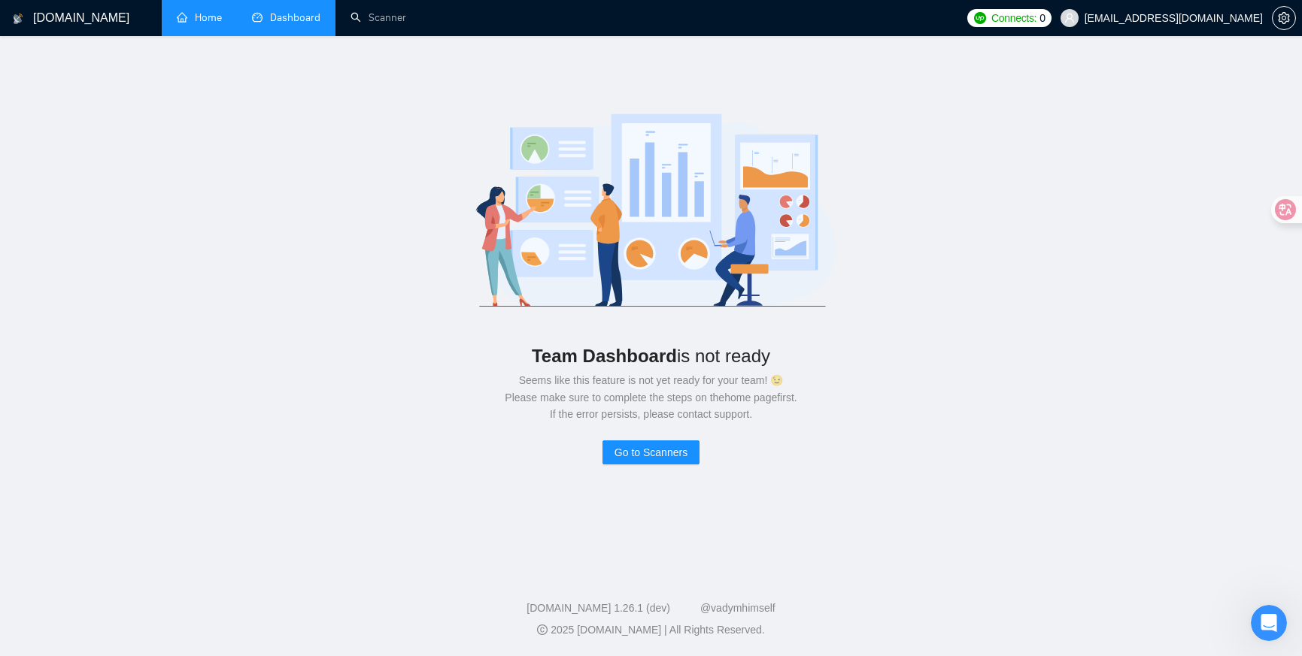
click at [208, 21] on link "Home" at bounding box center [199, 17] width 45 height 13
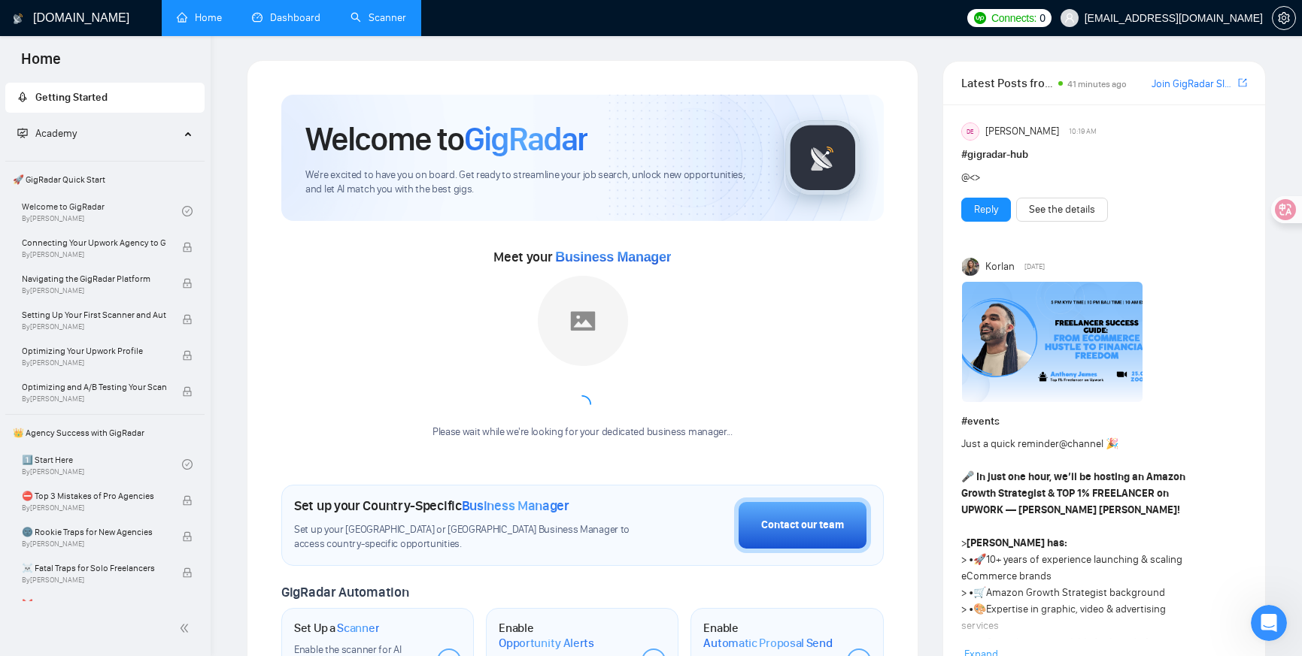
click at [361, 16] on link "Scanner" at bounding box center [378, 17] width 56 height 13
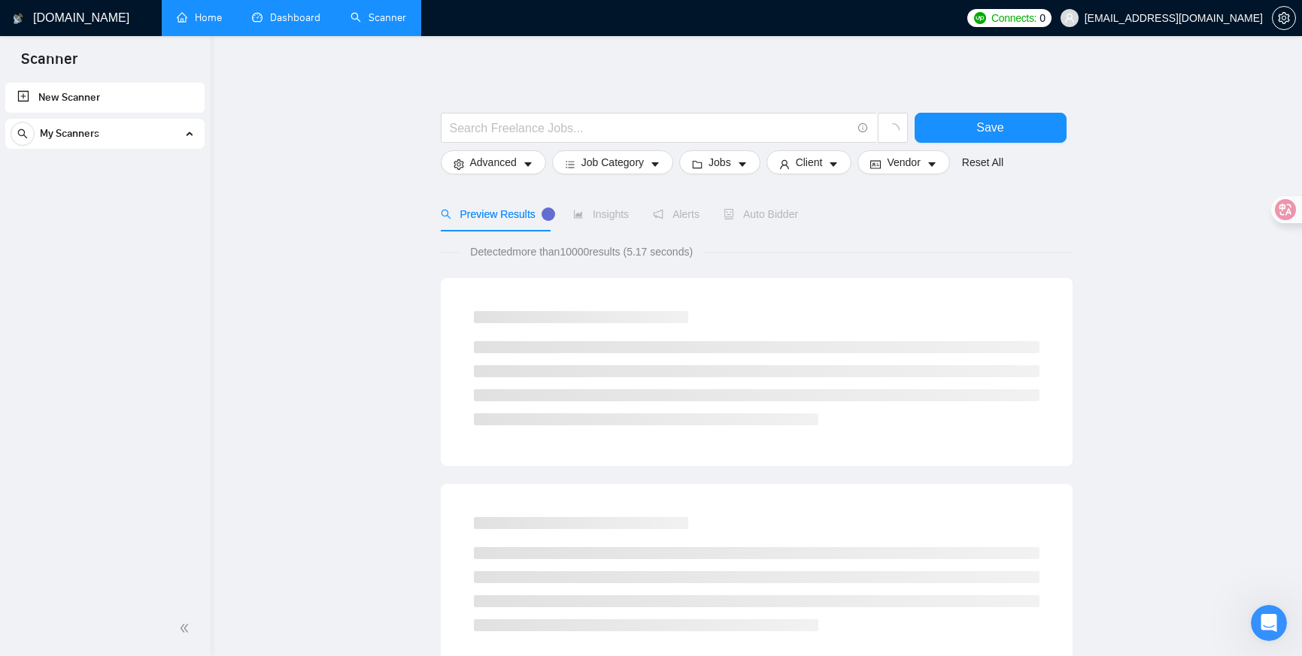
click at [26, 89] on link "New Scanner" at bounding box center [104, 98] width 175 height 30
click at [222, 23] on link "Home" at bounding box center [199, 17] width 45 height 13
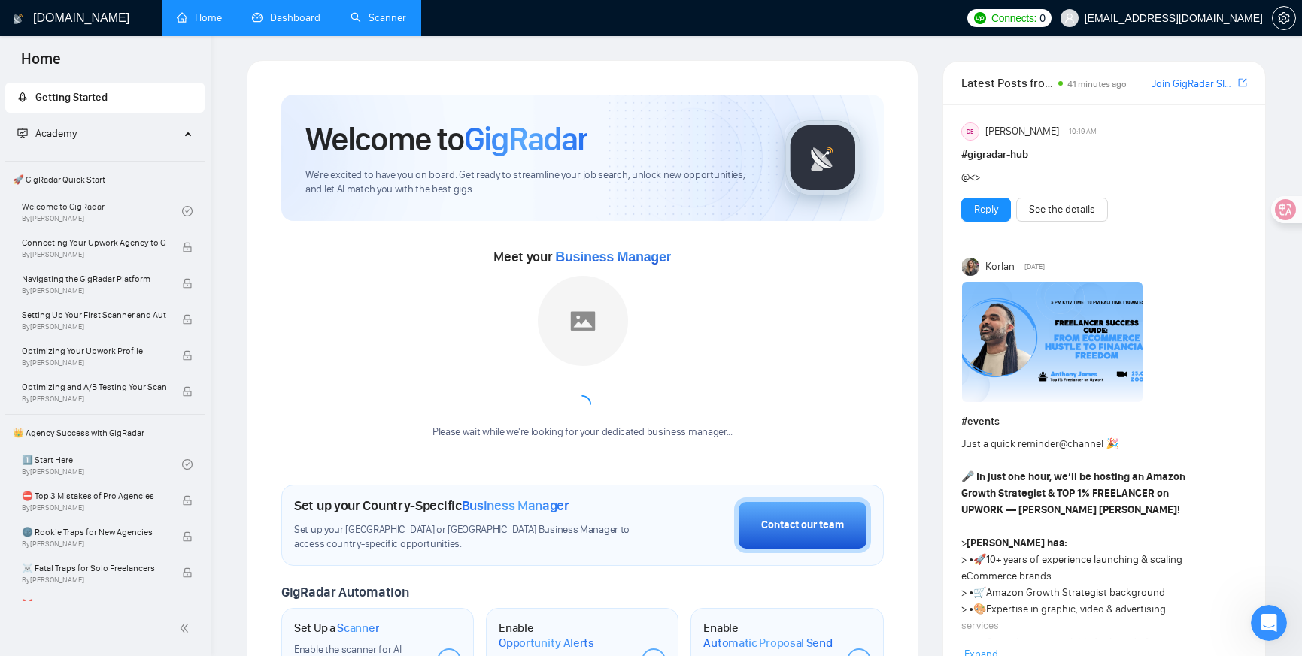
scroll to position [122, 0]
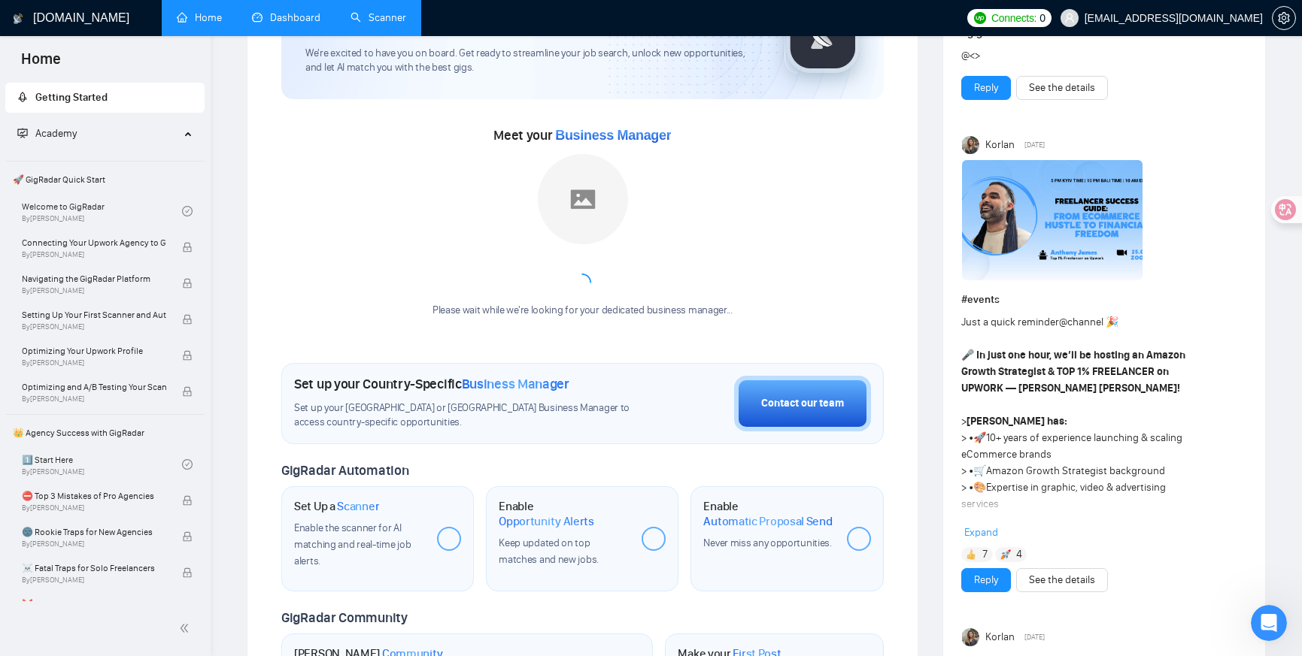
drag, startPoint x: 431, startPoint y: 535, endPoint x: 445, endPoint y: 537, distance: 14.4
click at [431, 535] on div "Set Up a Scanner Enable the scanner for AI matching and real-time job alerts." at bounding box center [377, 539] width 193 height 105
click at [446, 537] on div at bounding box center [449, 539] width 24 height 24
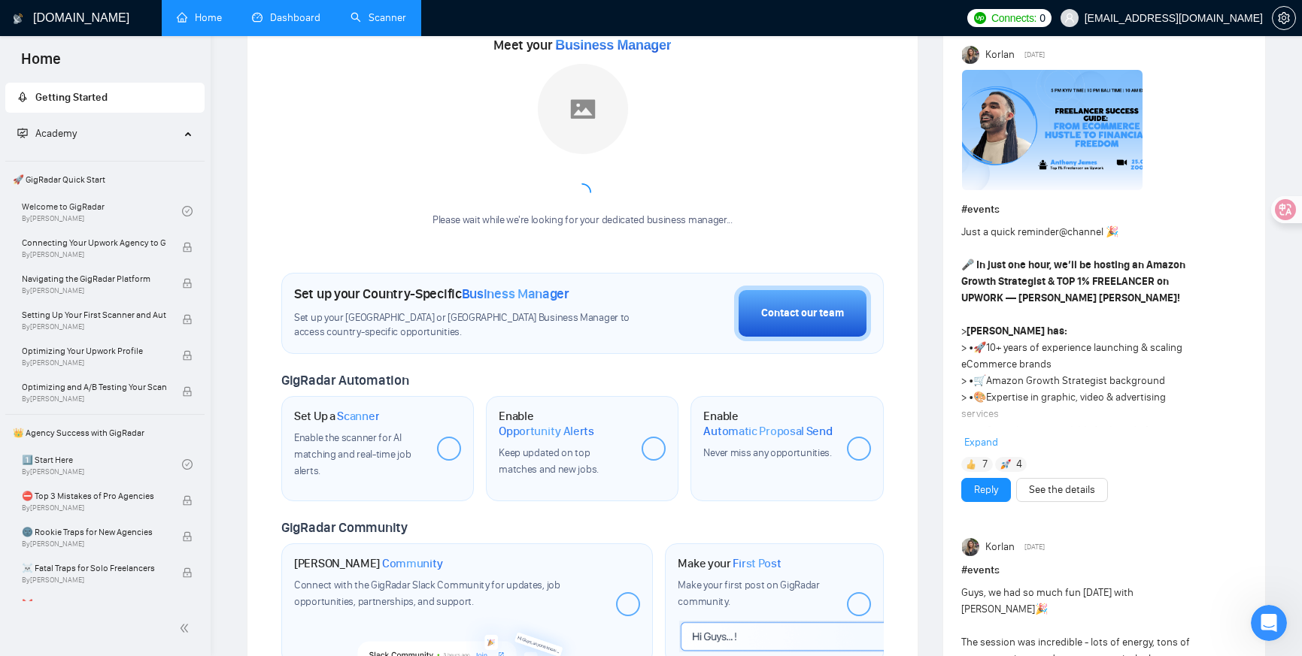
scroll to position [226, 0]
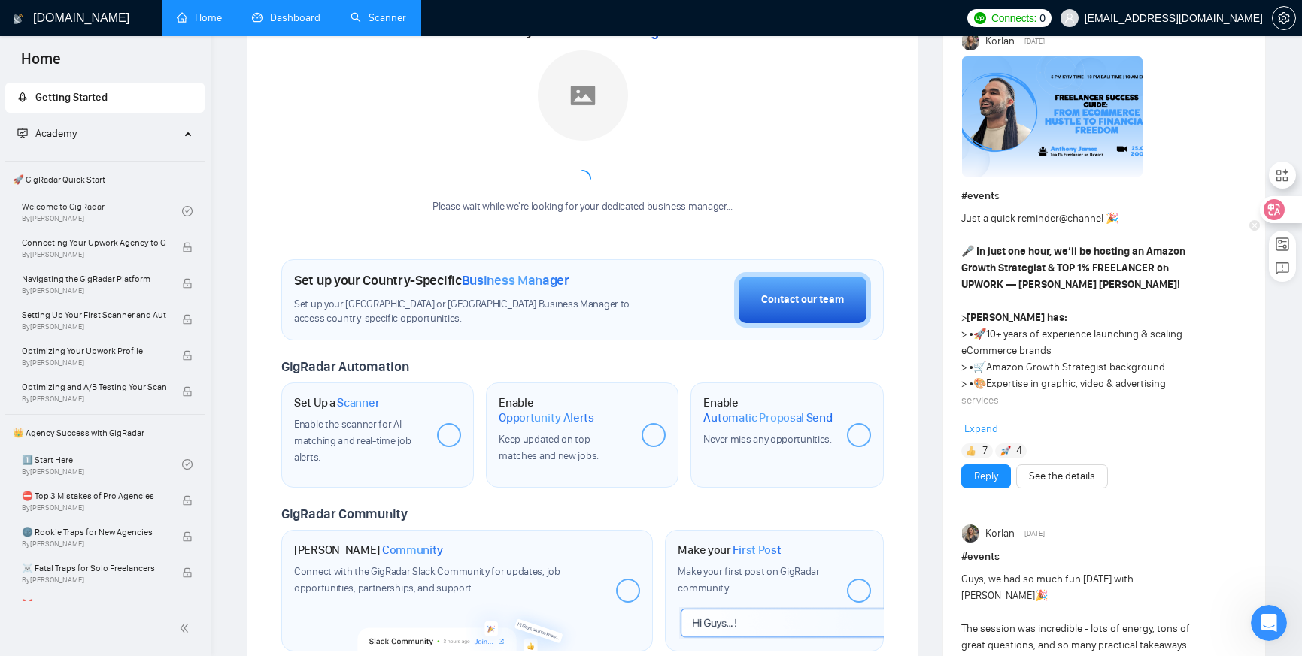
click at [1087, 211] on icon at bounding box center [1273, 209] width 15 height 15
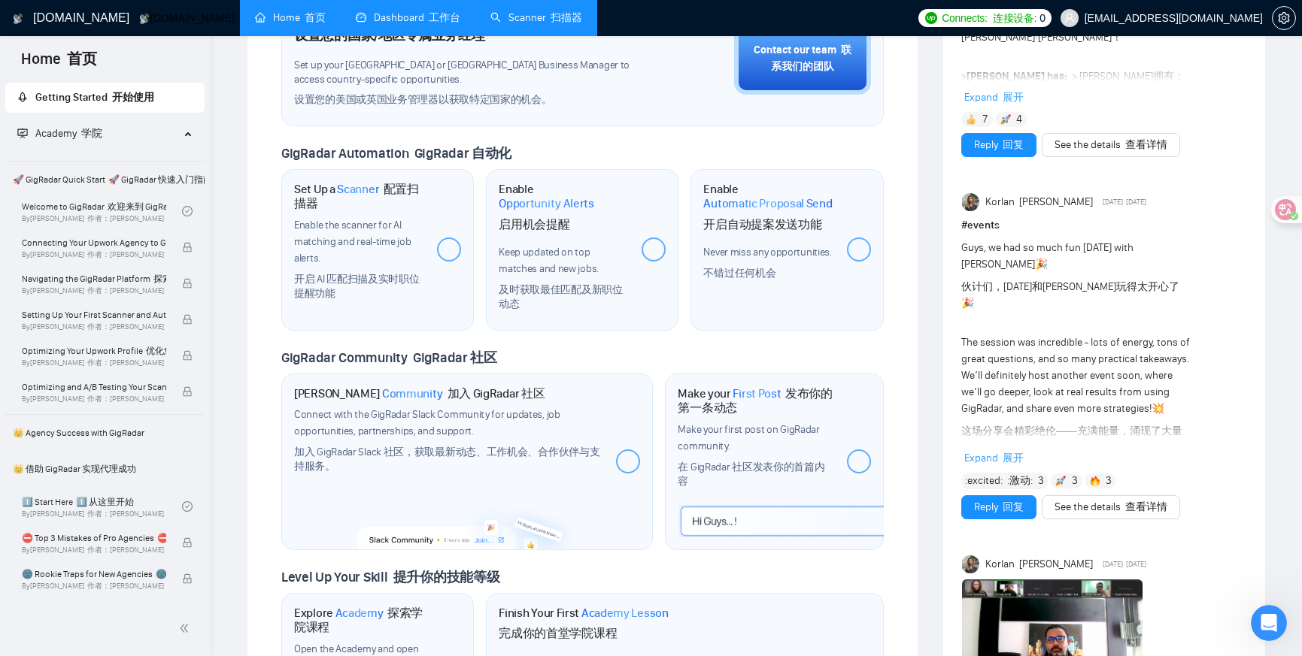
scroll to position [562, 0]
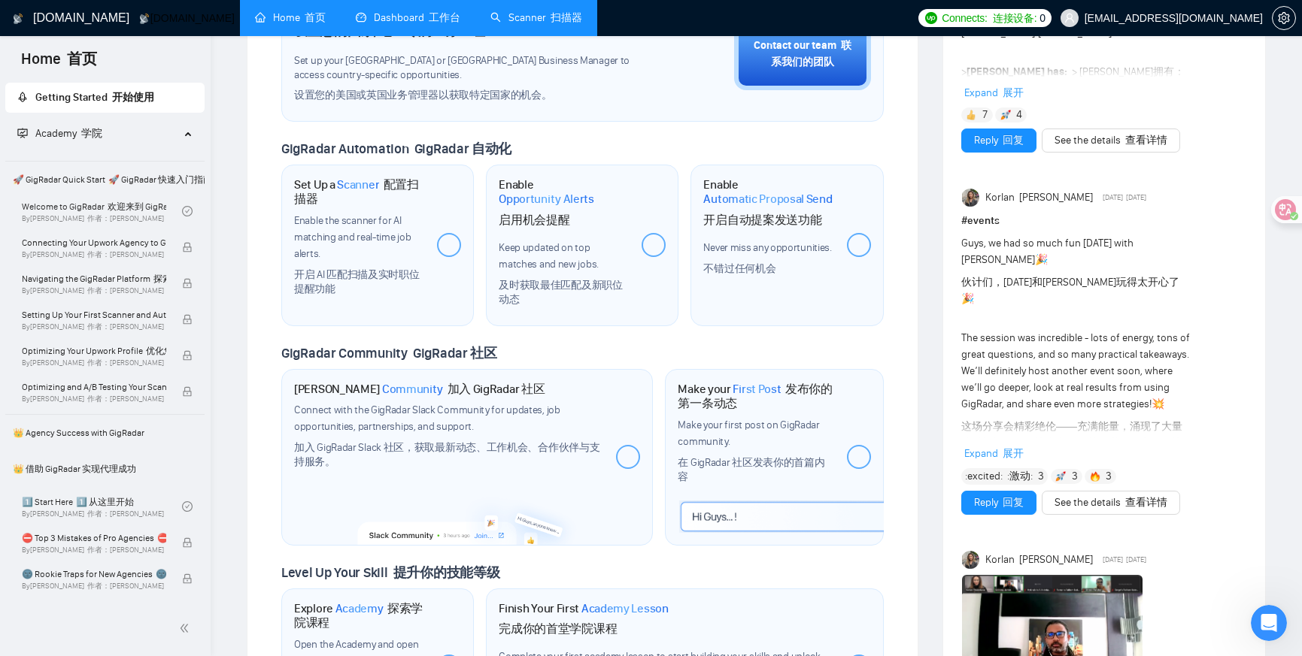
click at [609, 463] on div "Join GigRadar Community 加入 GigRadar 社区 Connect with the GigRadar Slack Communit…" at bounding box center [466, 457] width 371 height 177
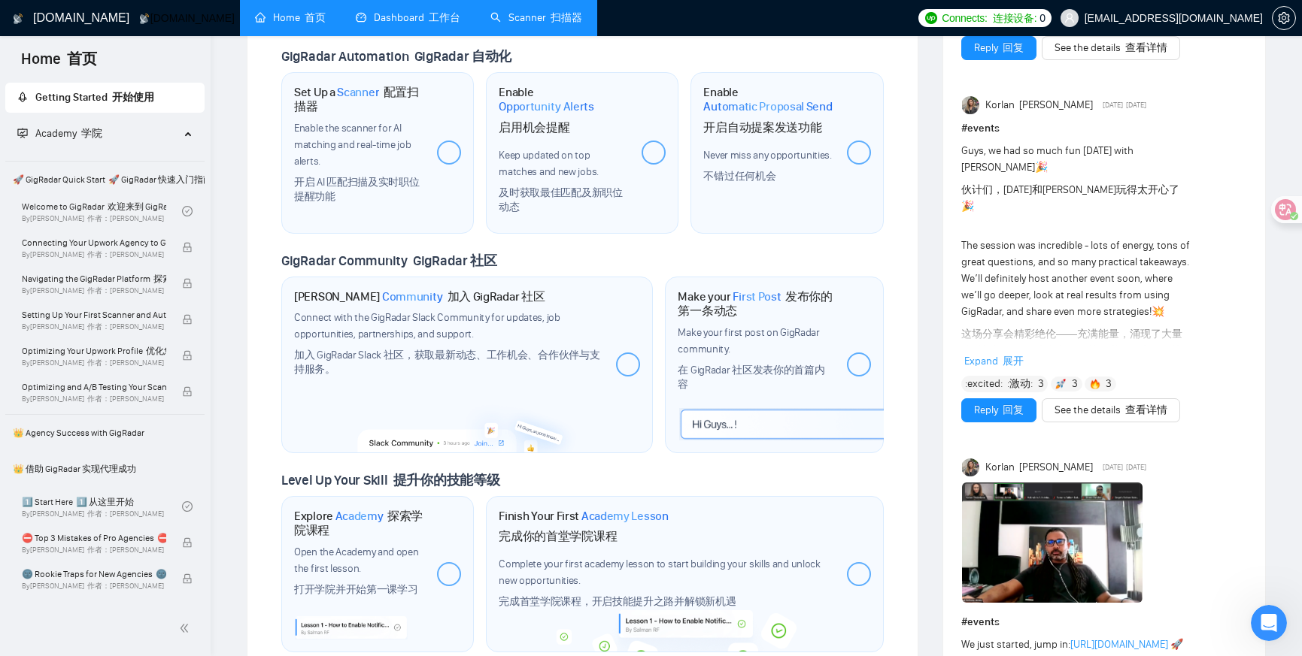
scroll to position [663, 0]
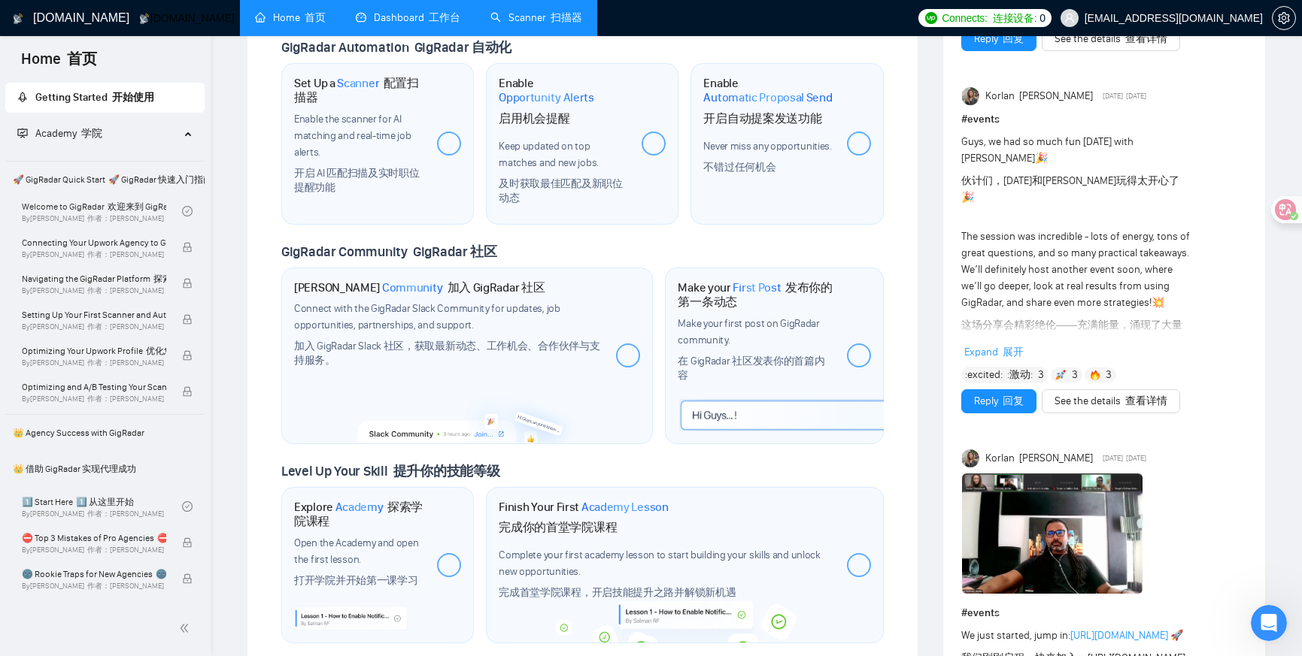
click at [647, 338] on div "Join GigRadar Community 加入 GigRadar 社区 Connect with the GigRadar Slack Communit…" at bounding box center [466, 356] width 371 height 177
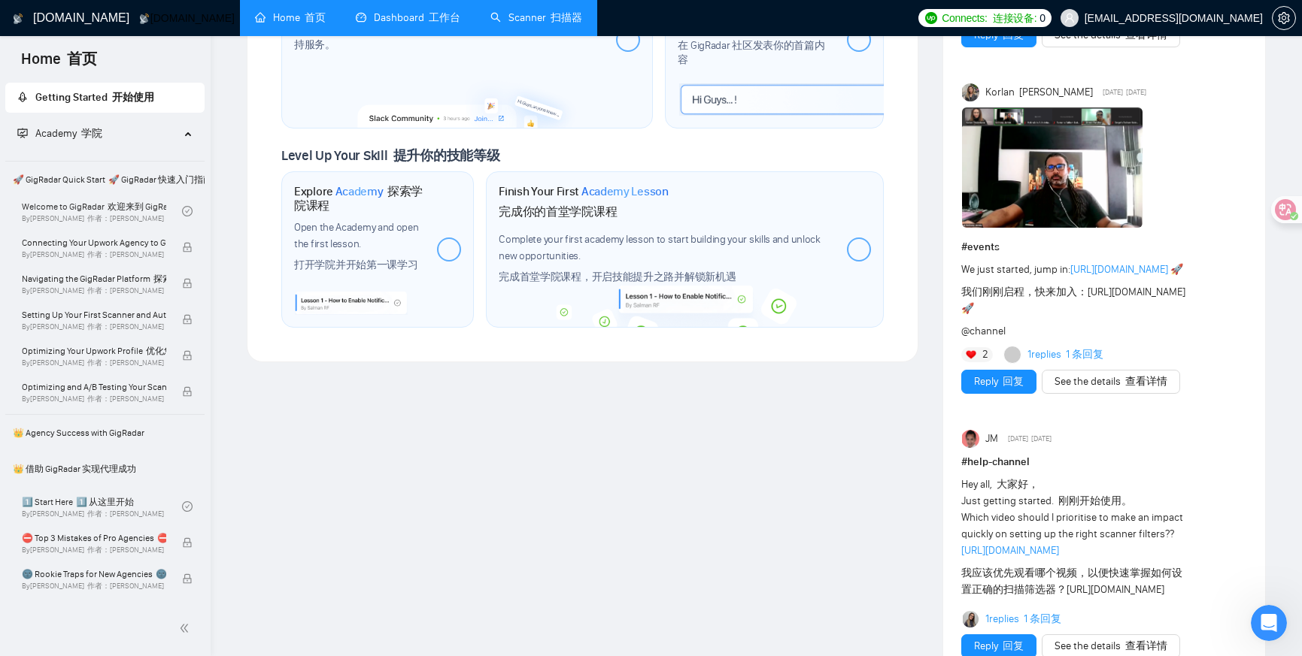
scroll to position [1058, 0]
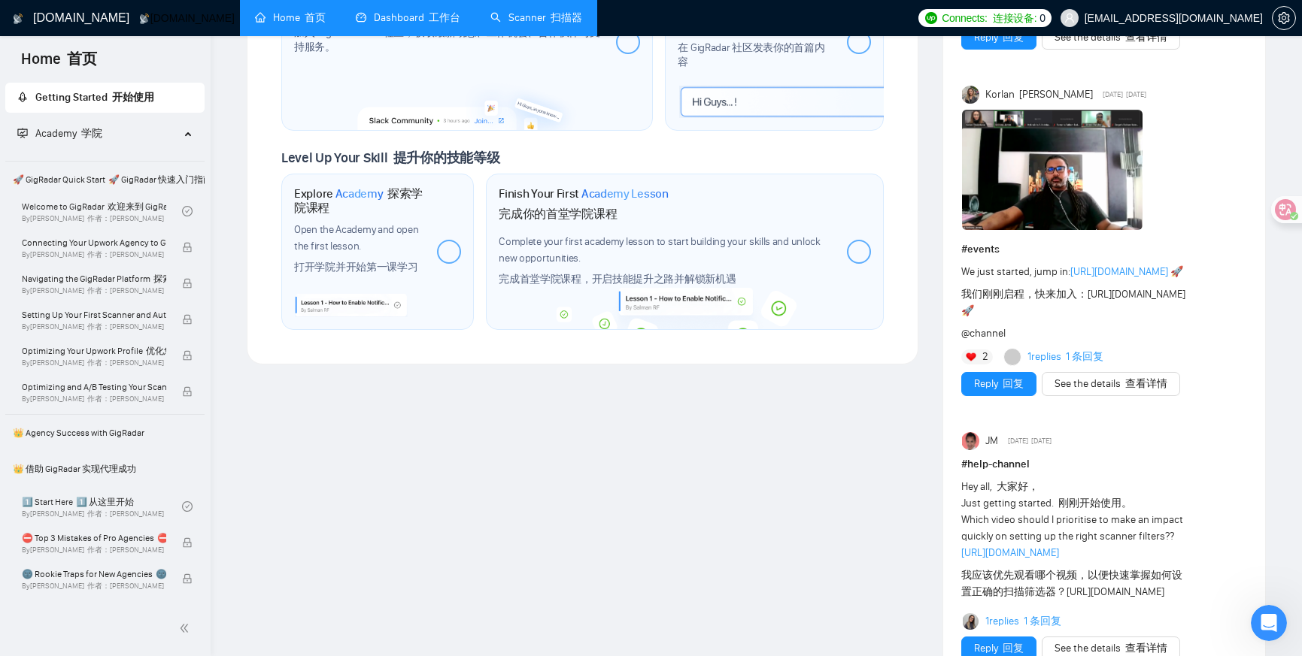
click at [450, 240] on div at bounding box center [449, 252] width 24 height 24
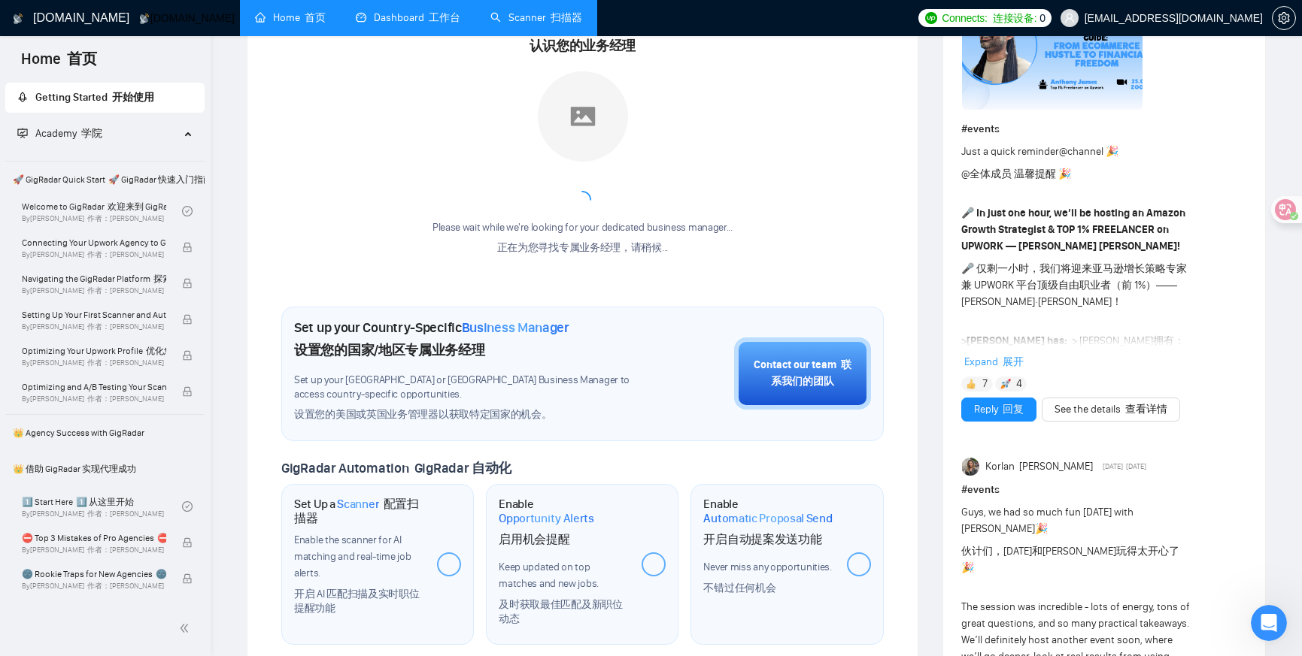
scroll to position [0, 0]
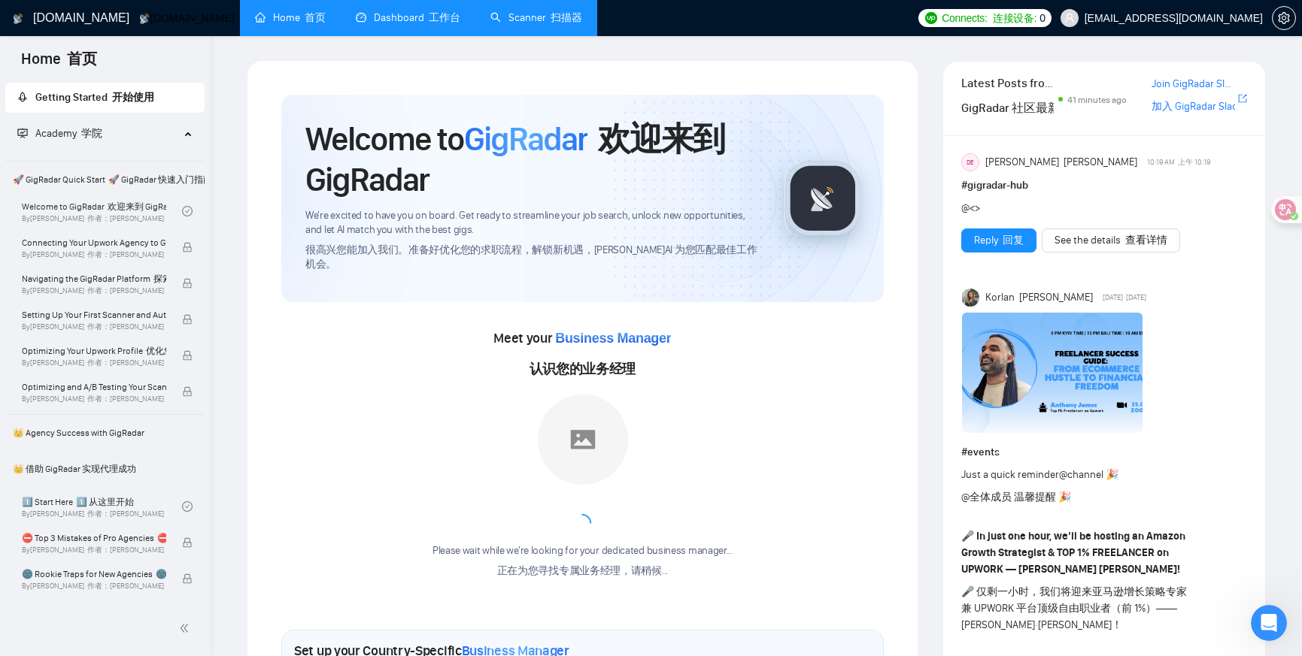
click at [107, 436] on span "👑 Agency Success with GigRadar 👑 借助 GigRadar 实现代理成功" at bounding box center [105, 454] width 196 height 72
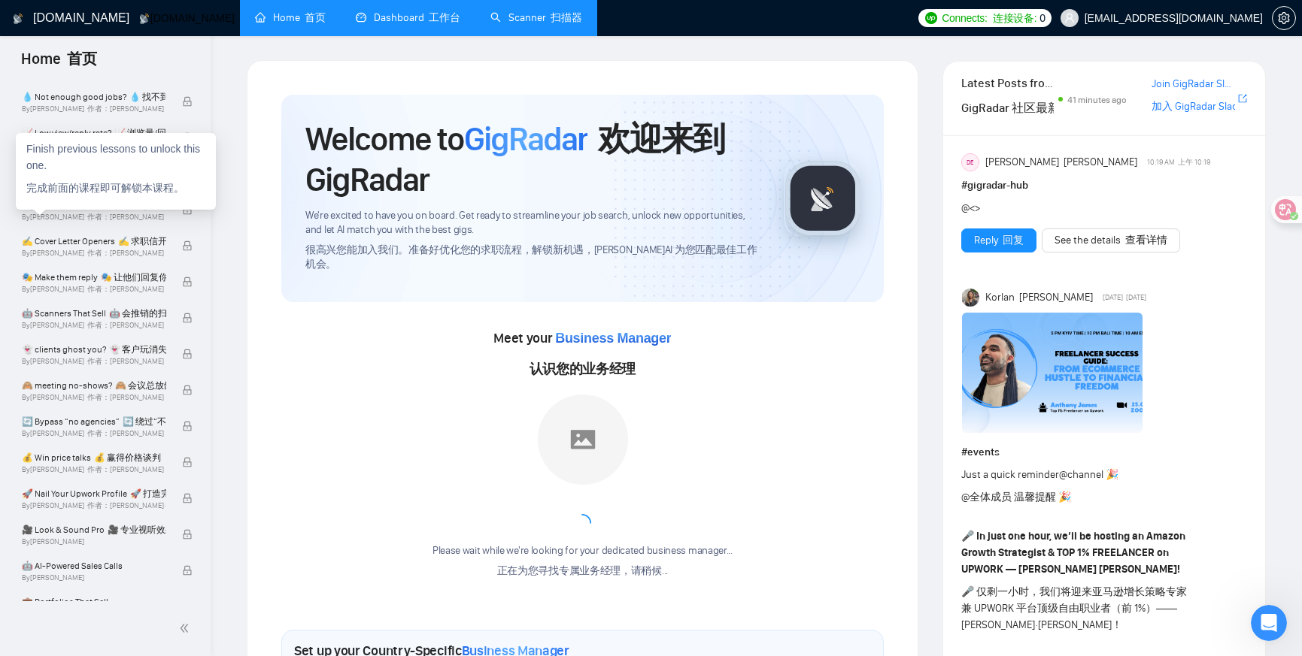
scroll to position [884, 0]
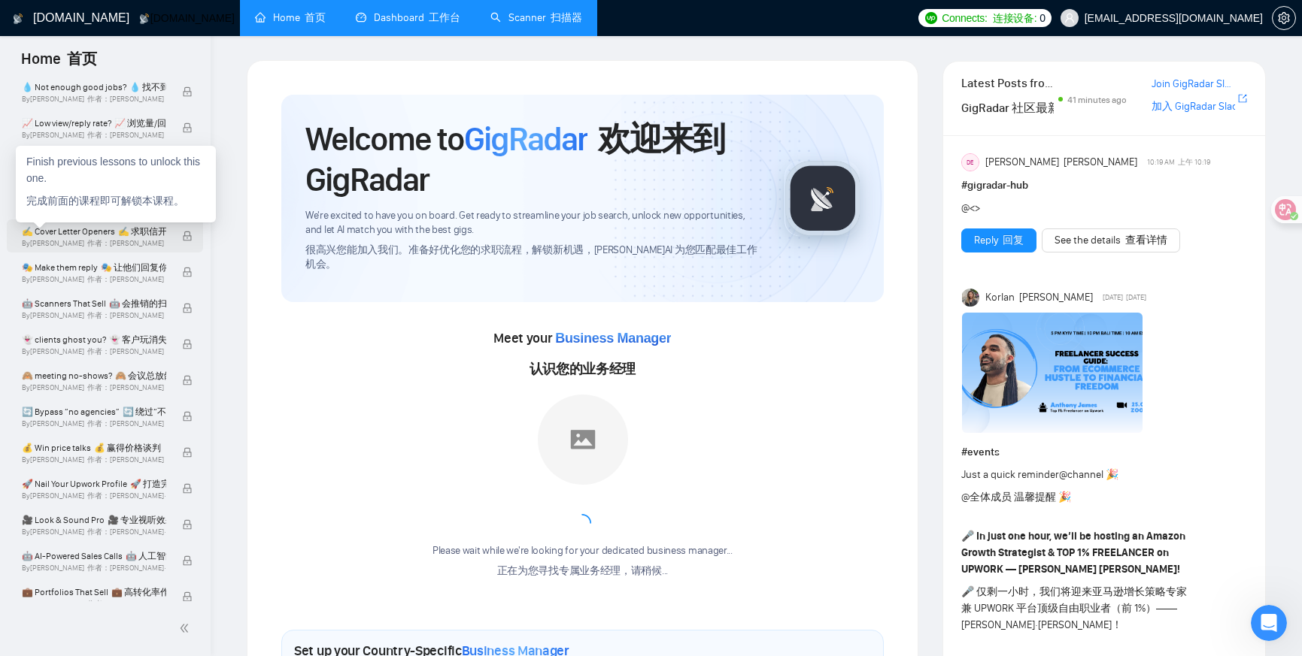
click at [133, 240] on font "作者：塔玛拉·莱维特" at bounding box center [125, 243] width 77 height 9
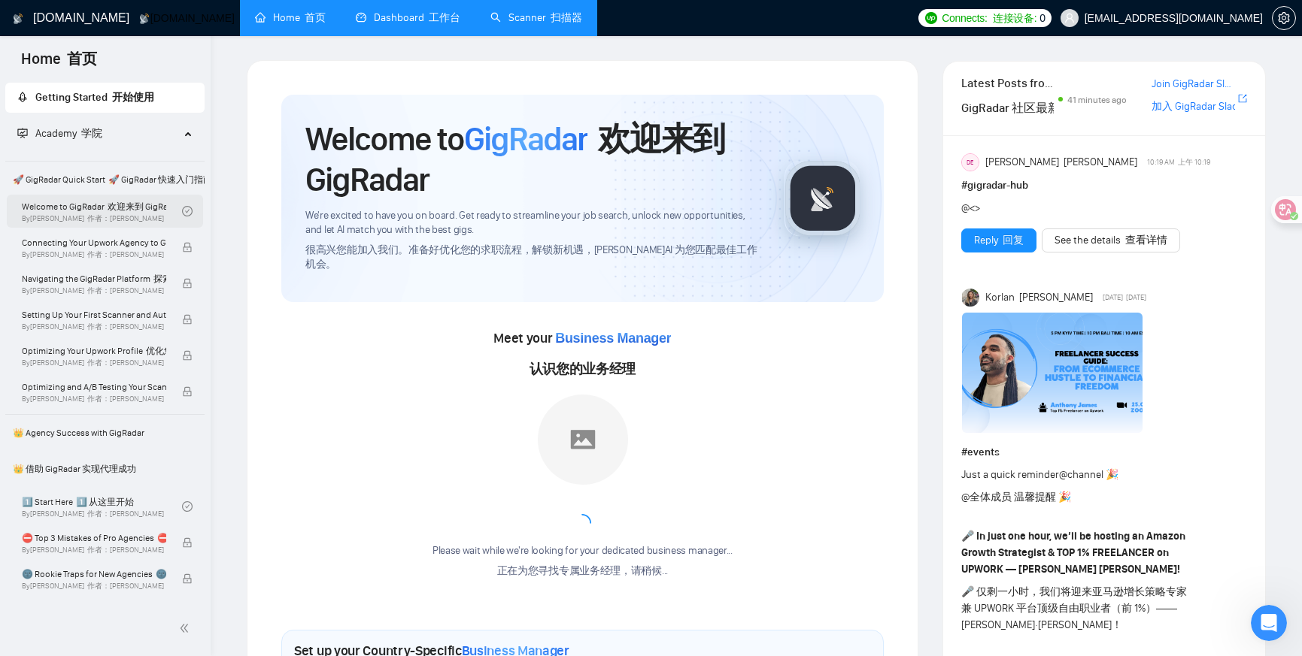
click at [157, 208] on link "Welcome to GigRadar 欢迎来到 GigRadar By Vlad Timinsky 作者：弗拉德·蒂明斯基" at bounding box center [102, 211] width 160 height 33
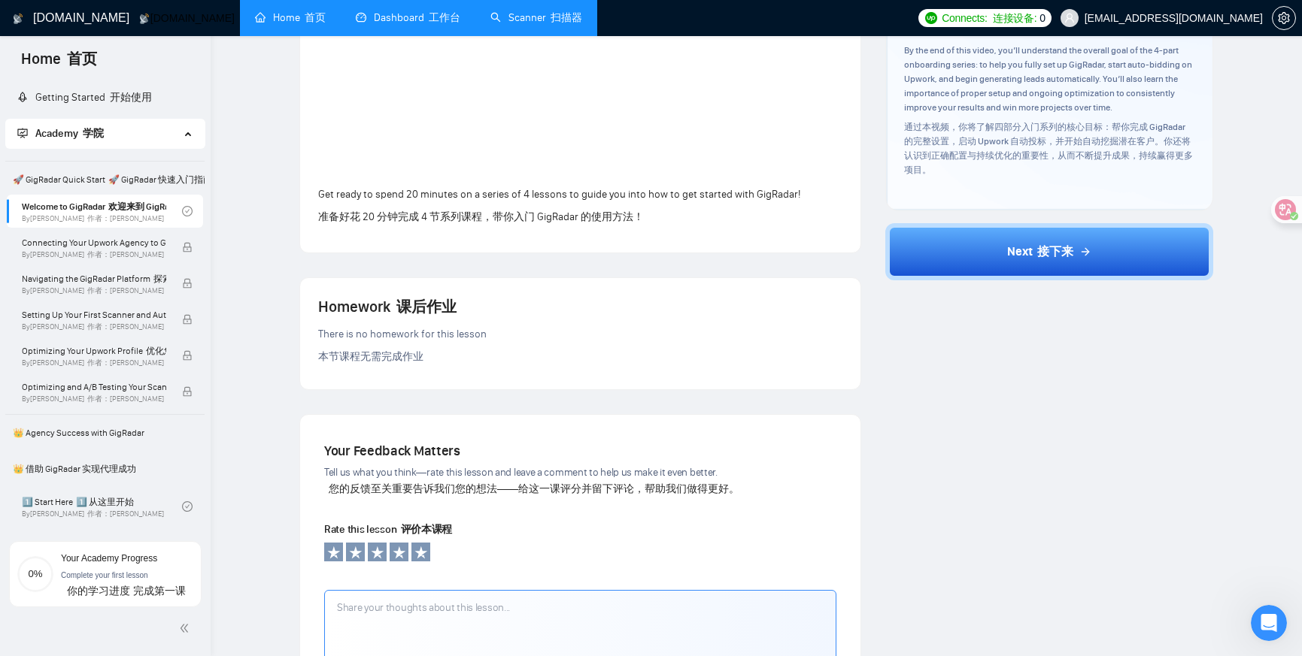
scroll to position [93, 0]
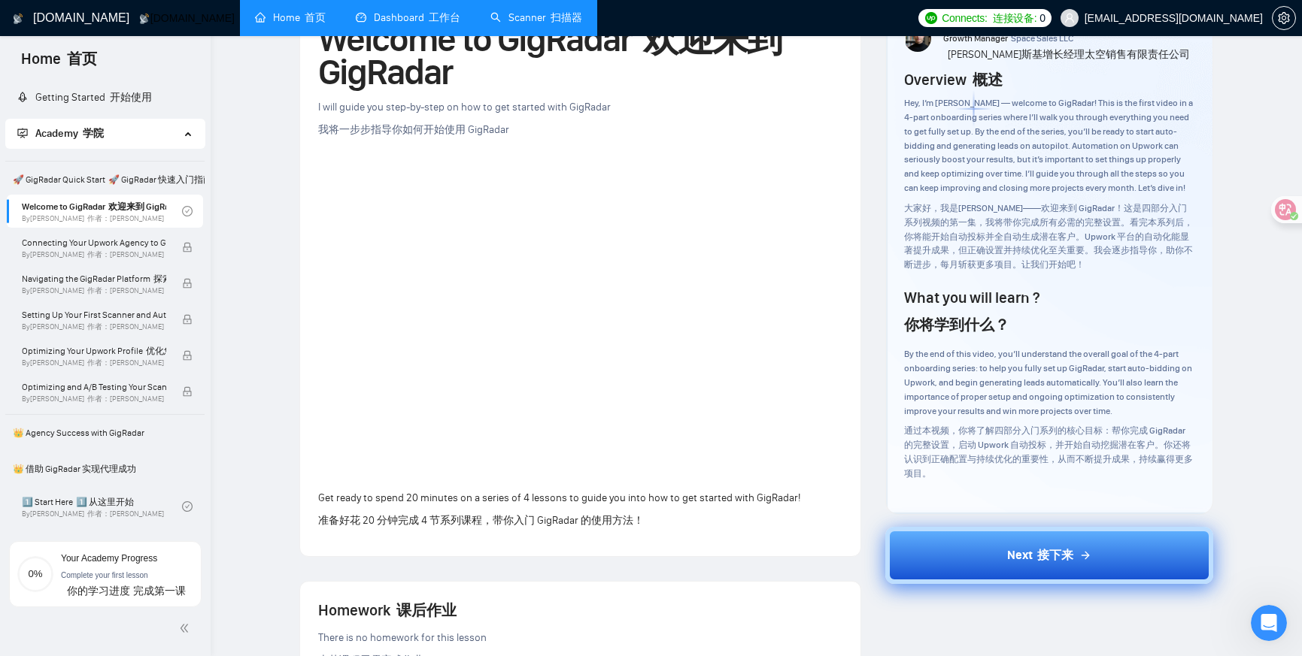
click at [1033, 558] on font at bounding box center [1034, 555] width 5 height 14
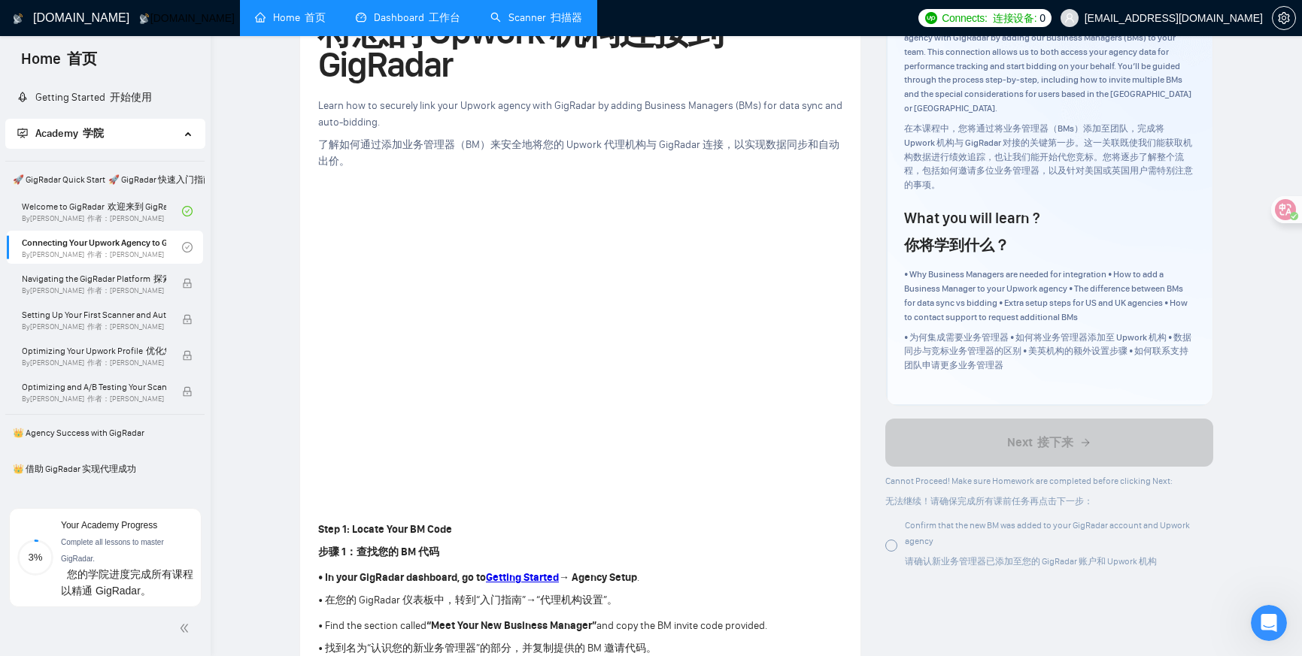
scroll to position [172, 0]
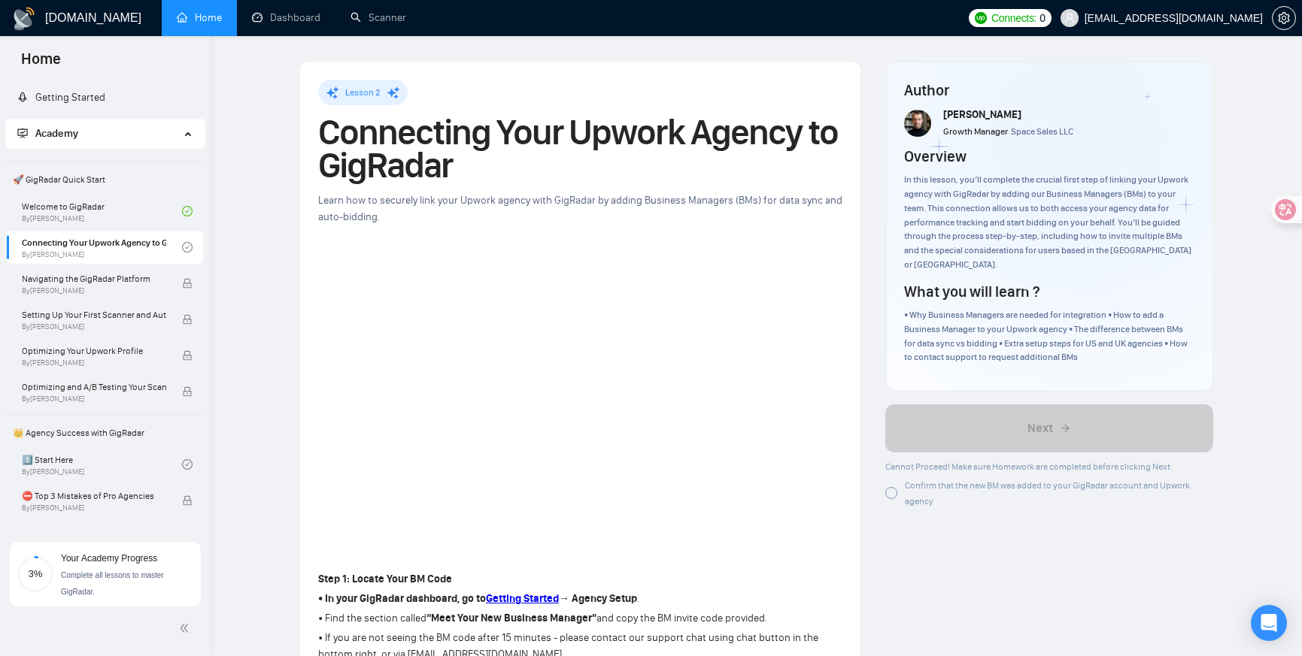
click at [206, 11] on link "Home" at bounding box center [199, 17] width 45 height 13
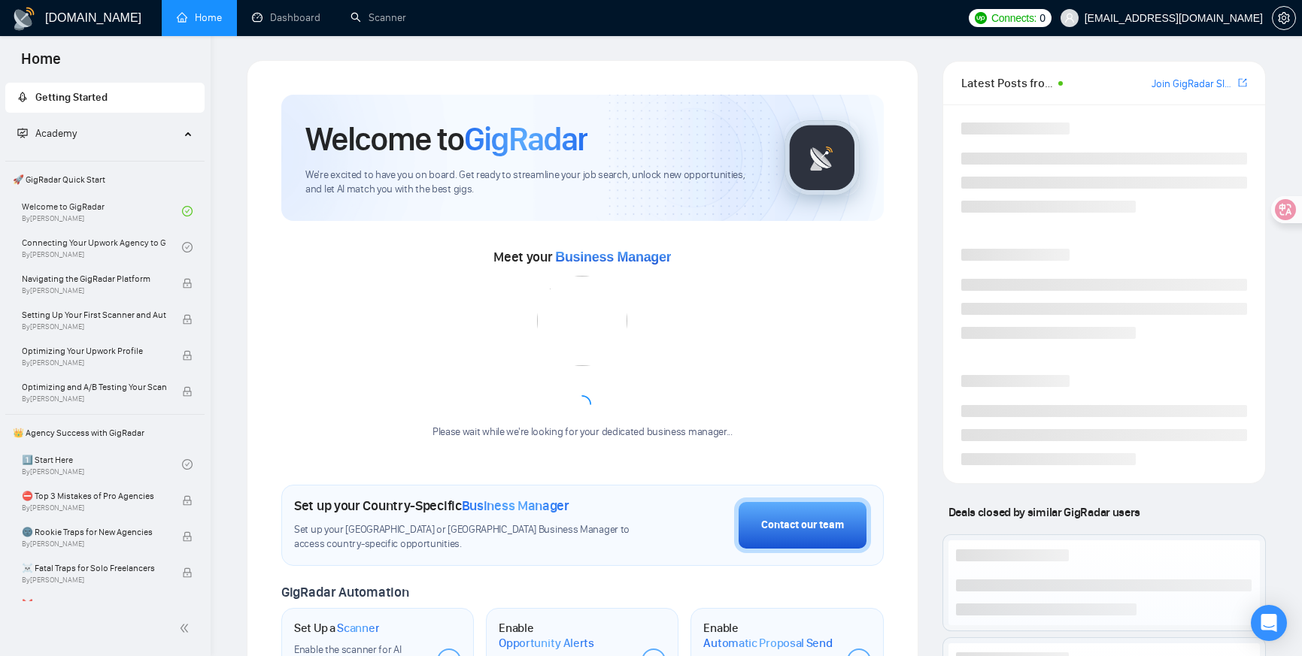
click at [111, 89] on span "Getting Started" at bounding box center [104, 98] width 175 height 30
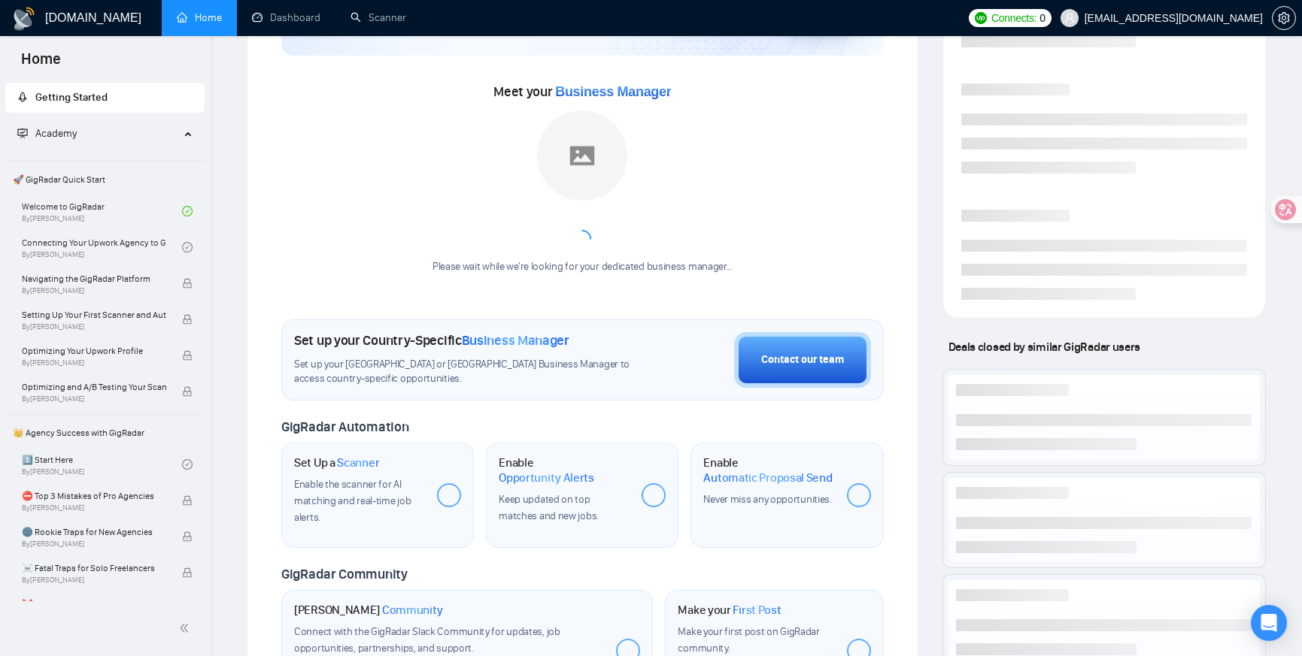
scroll to position [168, 0]
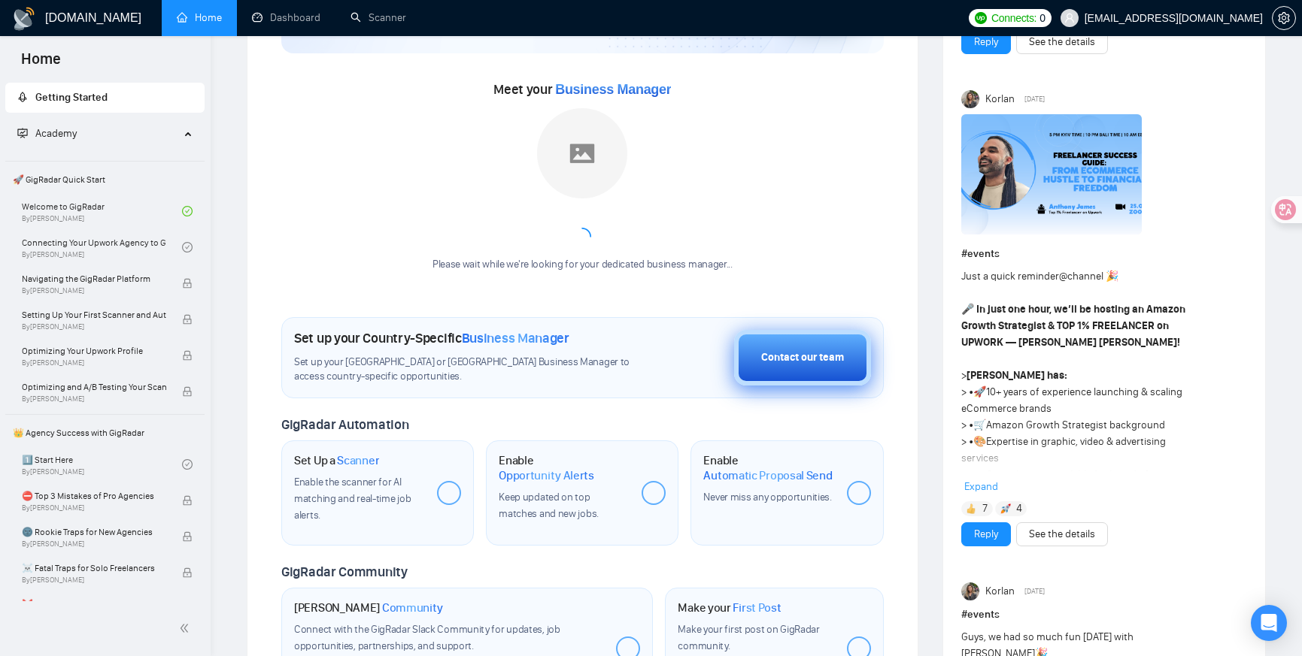
click at [799, 371] on button "Contact our team" at bounding box center [802, 358] width 137 height 56
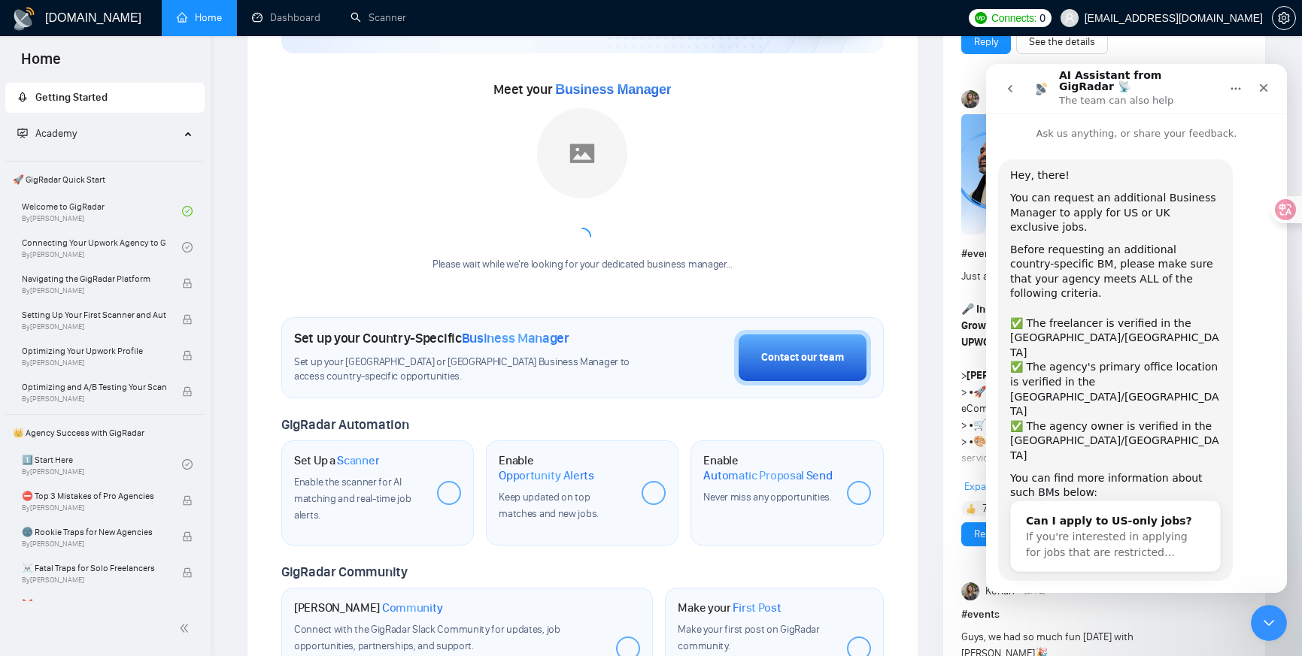
scroll to position [11, 0]
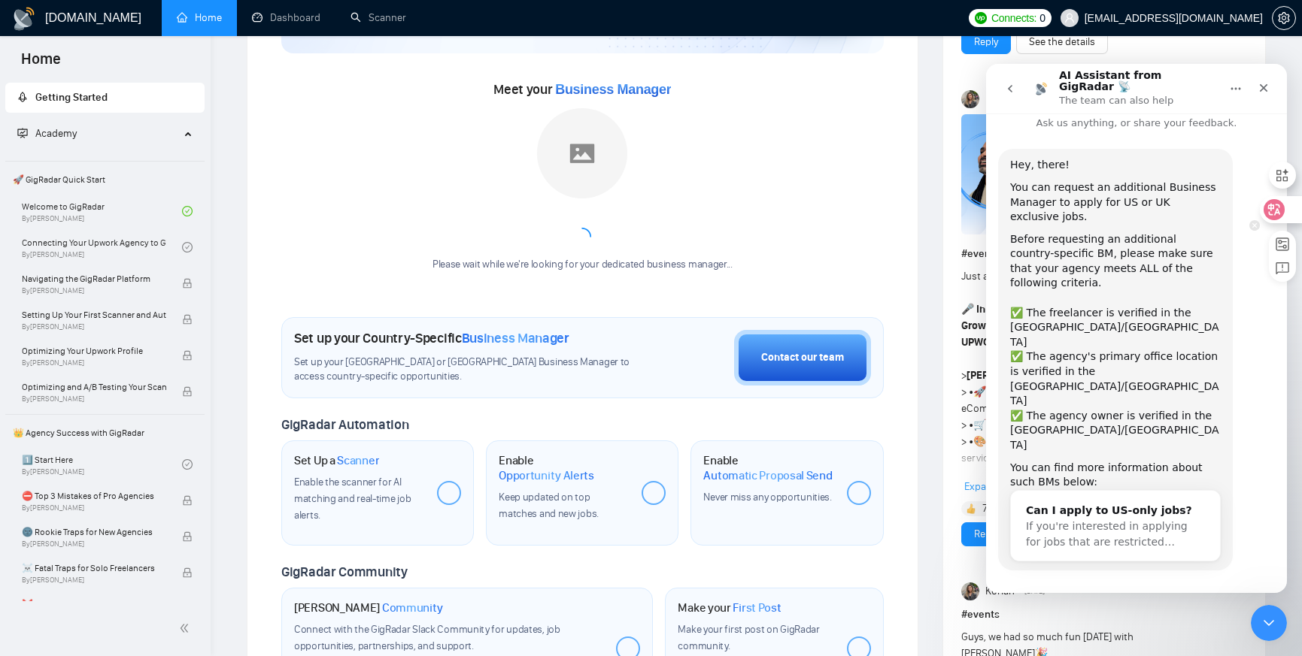
click at [1281, 211] on icon at bounding box center [1273, 209] width 21 height 21
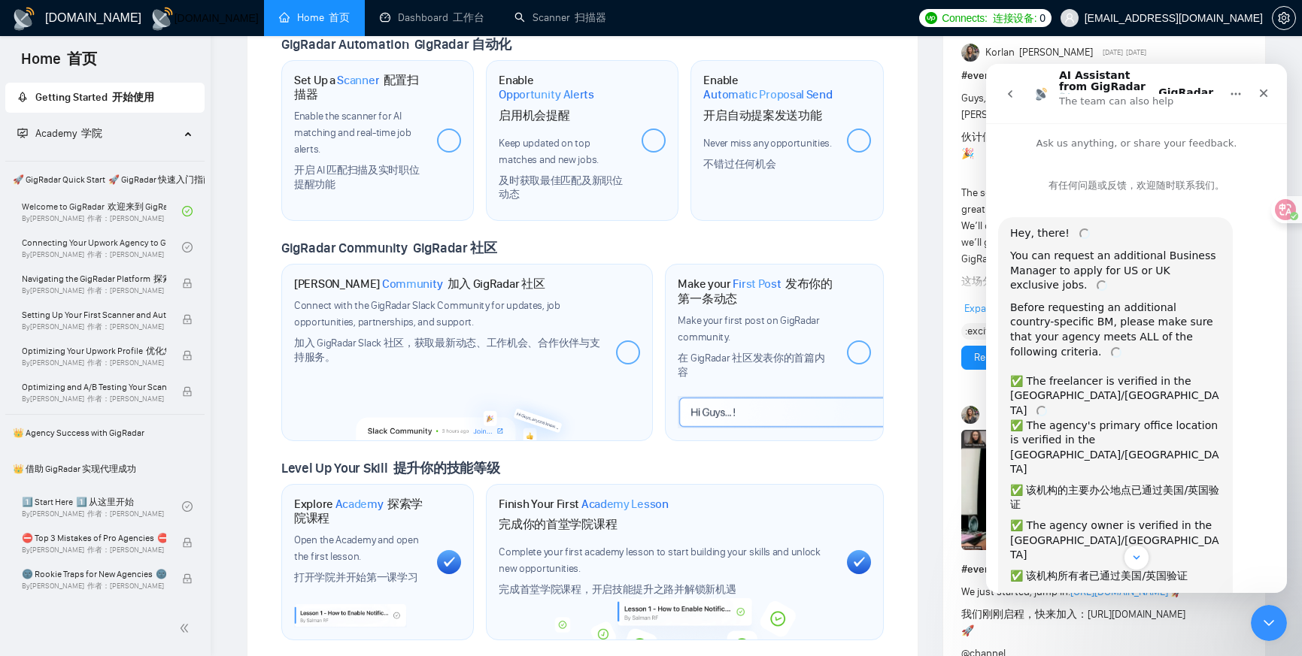
scroll to position [702, 0]
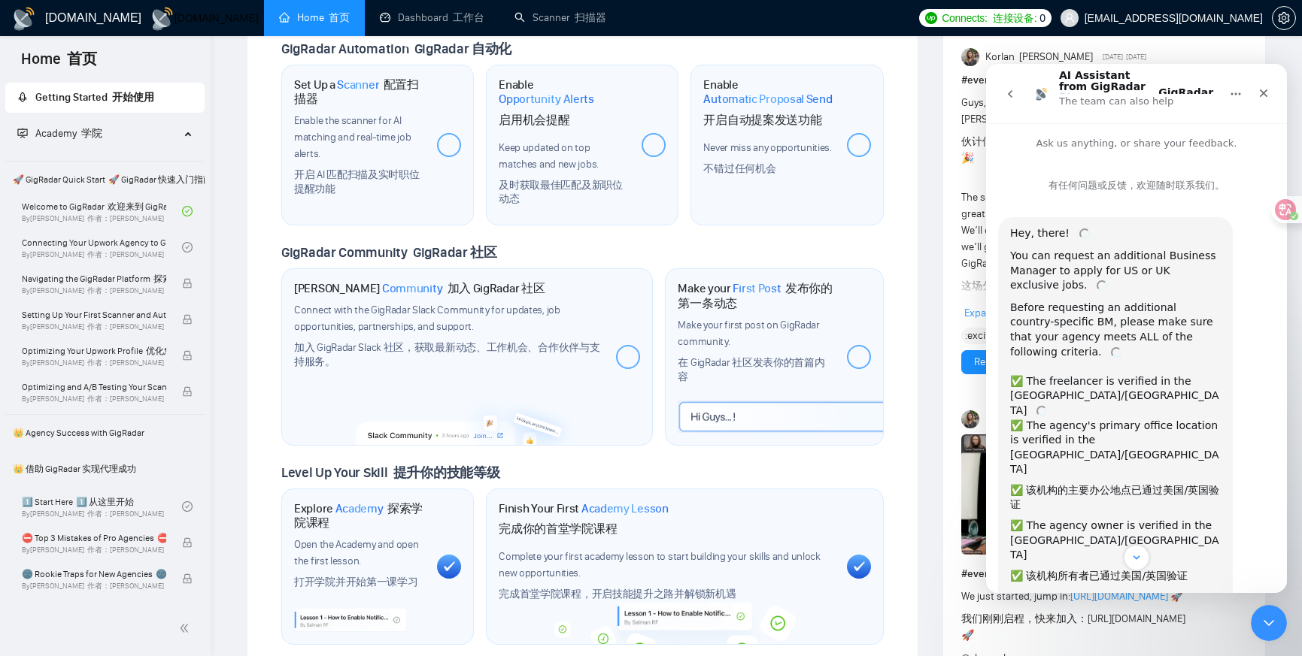
drag, startPoint x: 535, startPoint y: 309, endPoint x: 502, endPoint y: 281, distance: 43.2
click at [535, 309] on div "Connect with the GigRadar Slack Community for updates, job opportunities, partn…" at bounding box center [449, 339] width 310 height 74
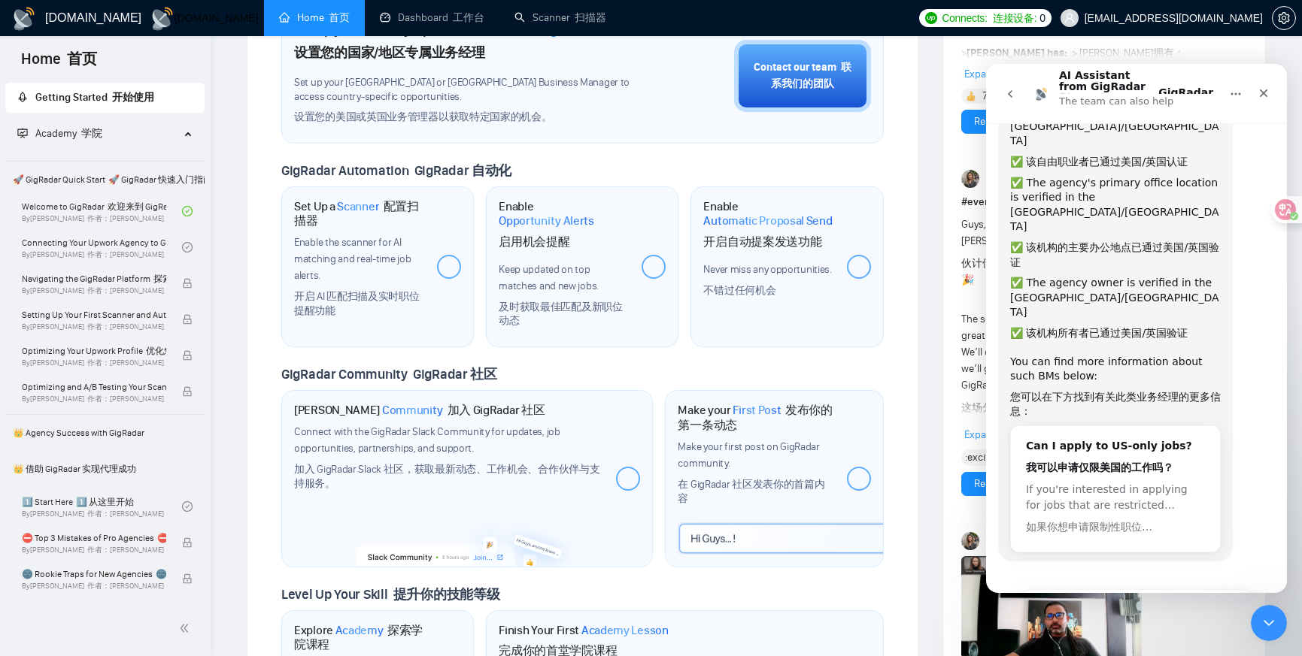
scroll to position [580, 0]
click at [144, 241] on link "Connecting Your Upwork Agency to GigRadar 将您的 Upwork 机构连接到 GigRadar By Vlad Tim…" at bounding box center [102, 247] width 160 height 33
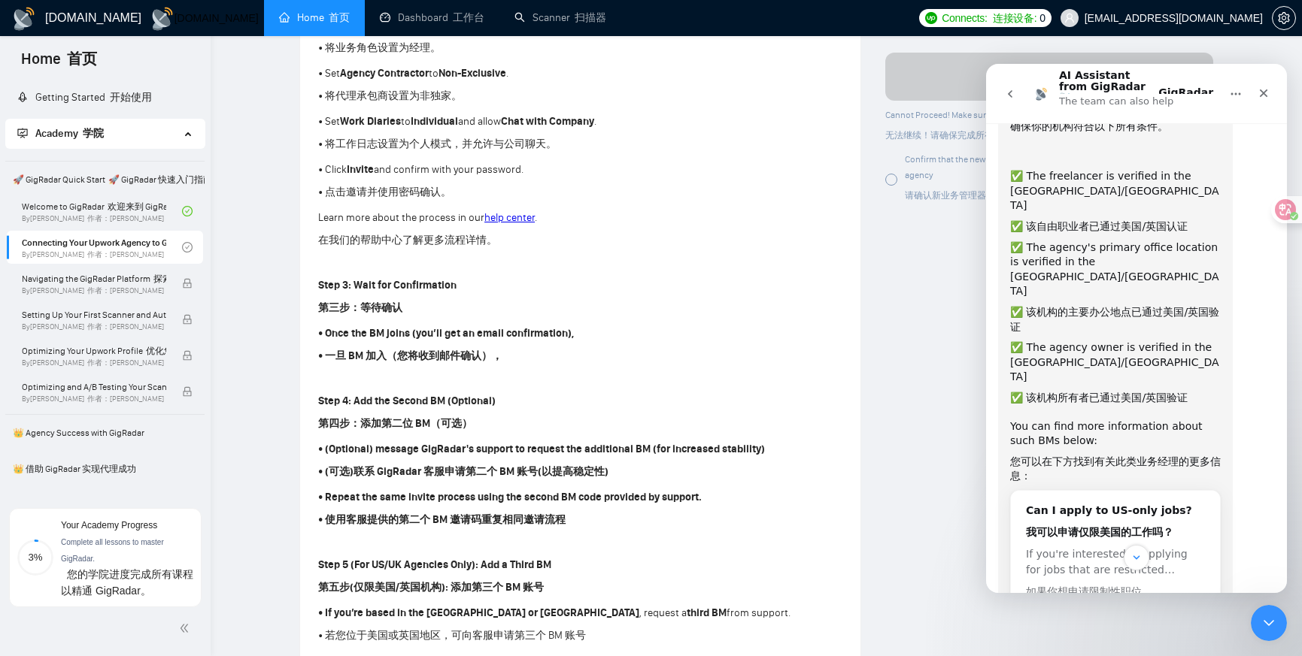
scroll to position [382, 0]
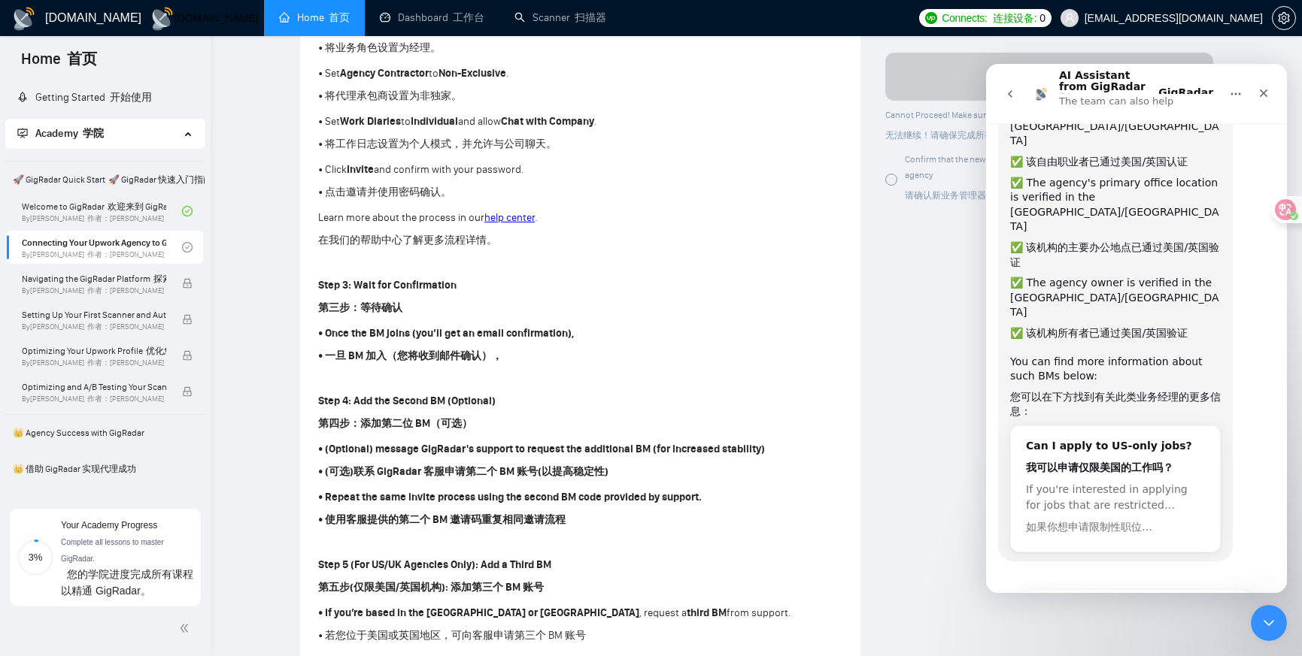
click at [1175, 627] on button "Maybe another time! 下次再说吧！" at bounding box center [1165, 642] width 203 height 30
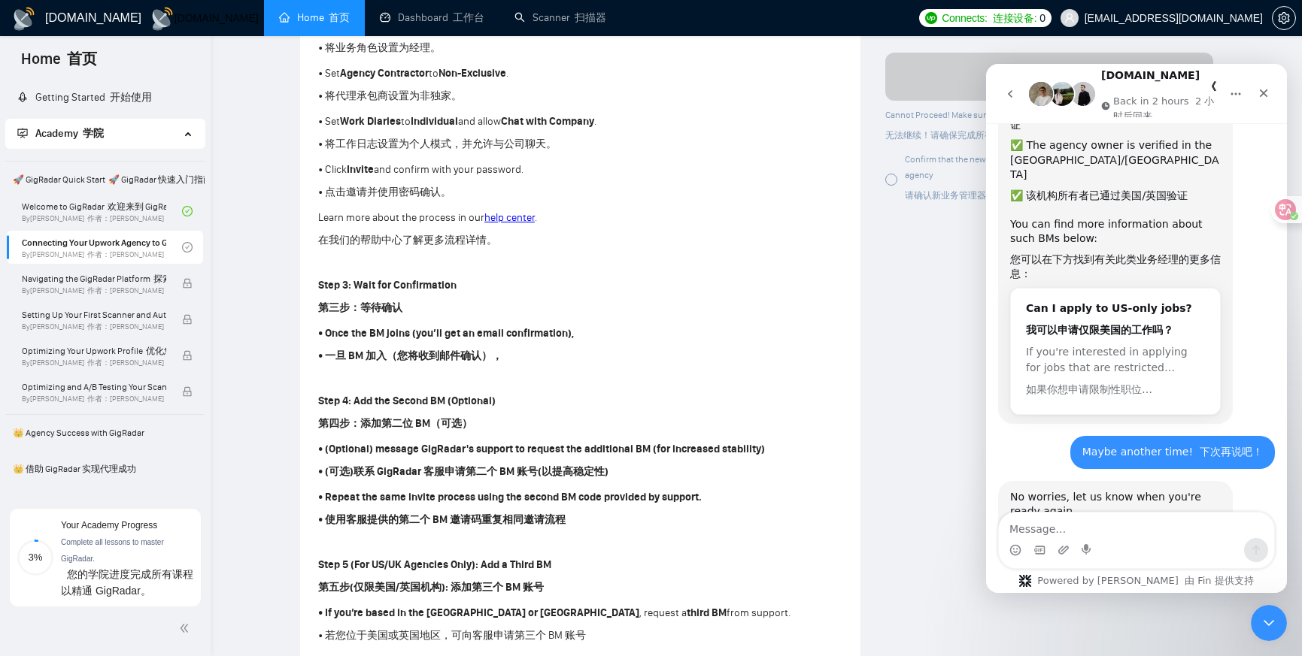
scroll to position [546, 0]
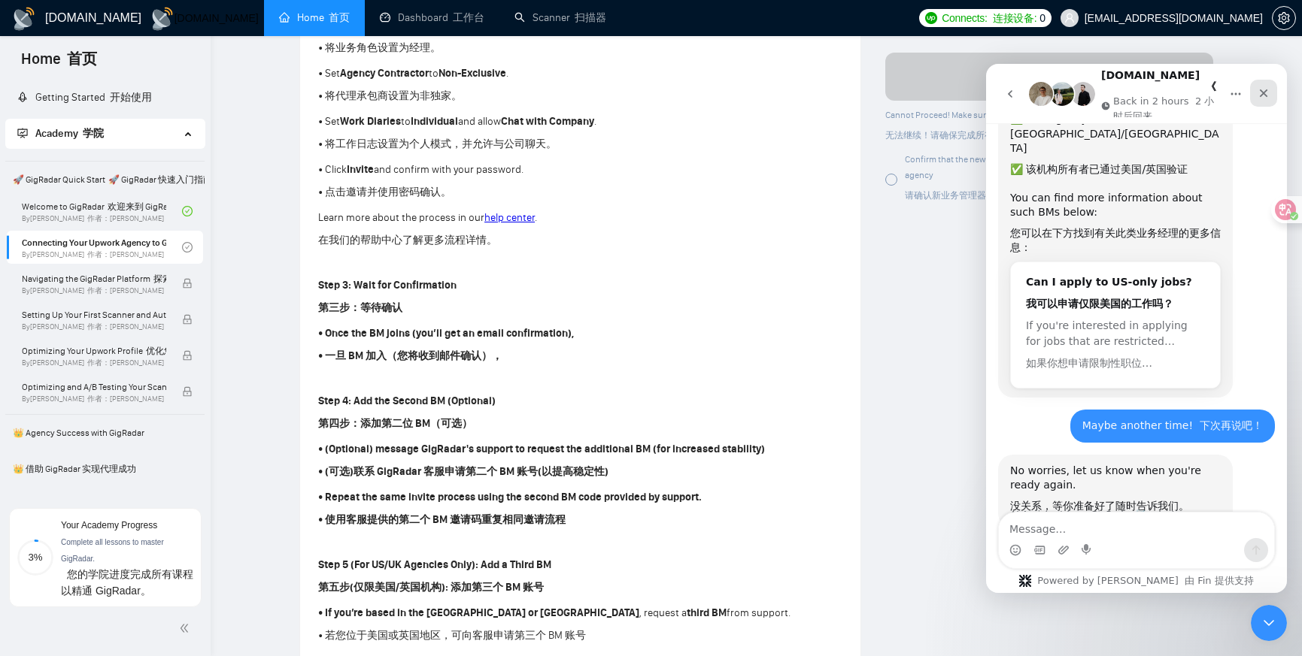
click at [1266, 96] on icon "Close" at bounding box center [1263, 93] width 12 height 12
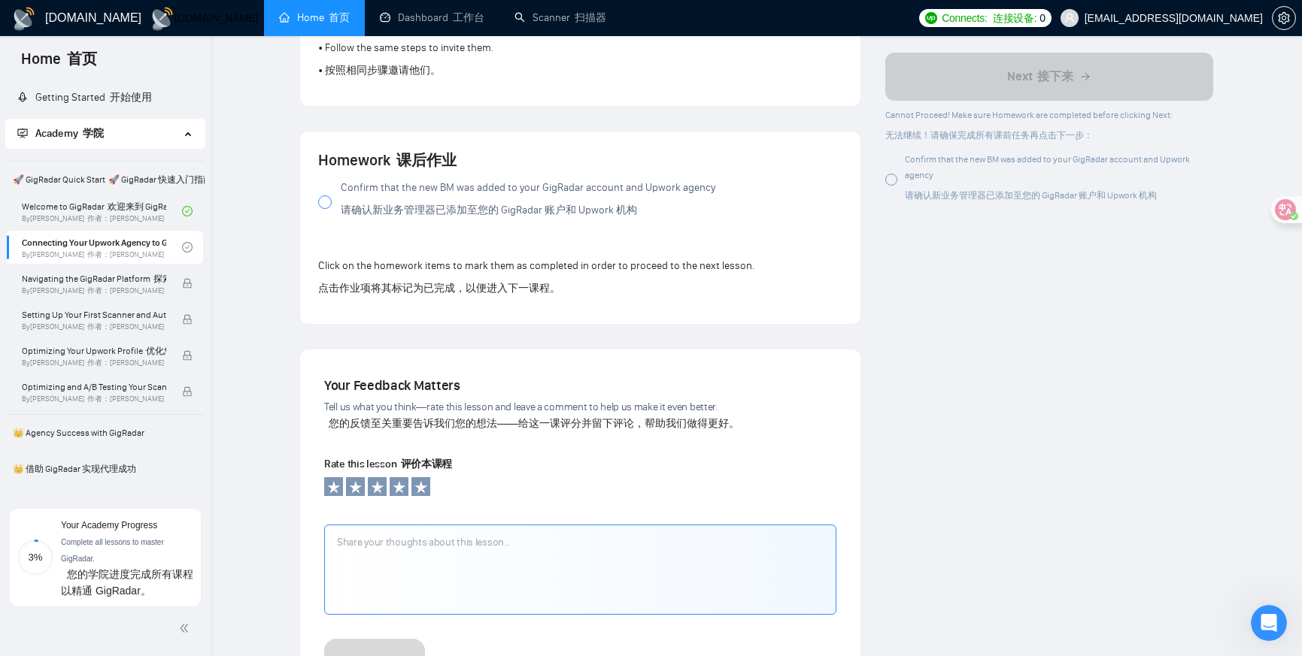
scroll to position [1936, 0]
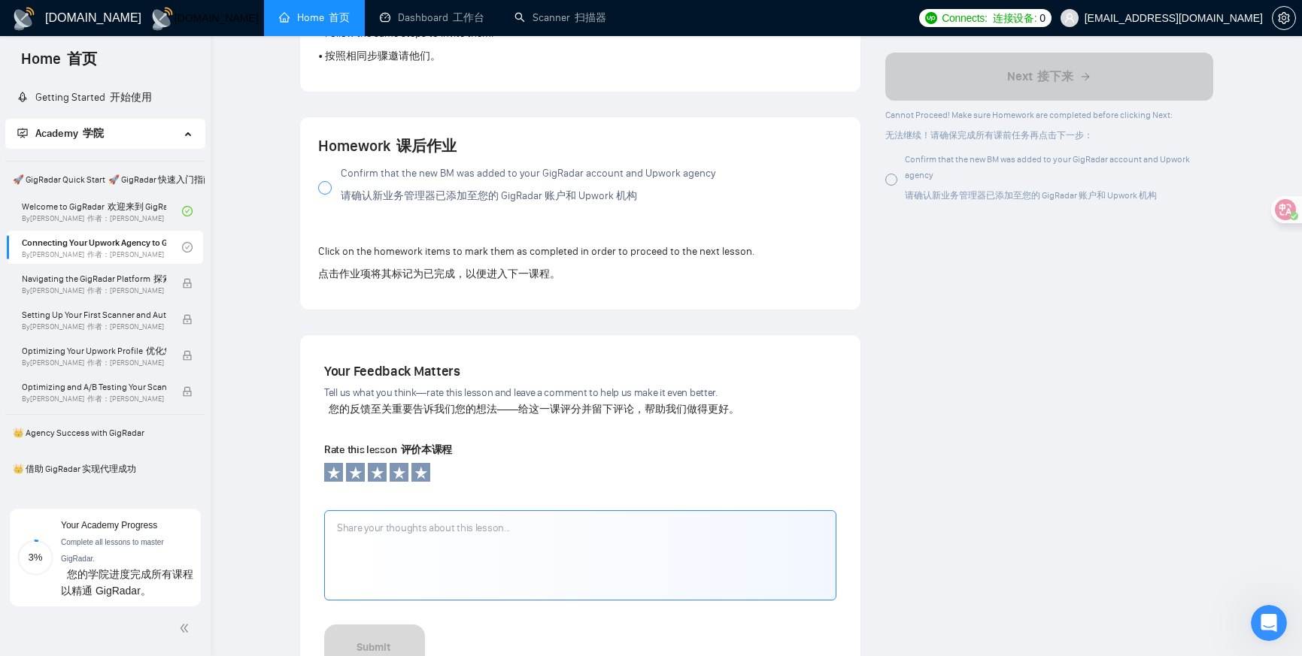
click at [35, 50] on span "Home 首页" at bounding box center [59, 64] width 100 height 32
click at [279, 17] on link "Home 首页" at bounding box center [314, 17] width 71 height 13
